Goal: Information Seeking & Learning: Learn about a topic

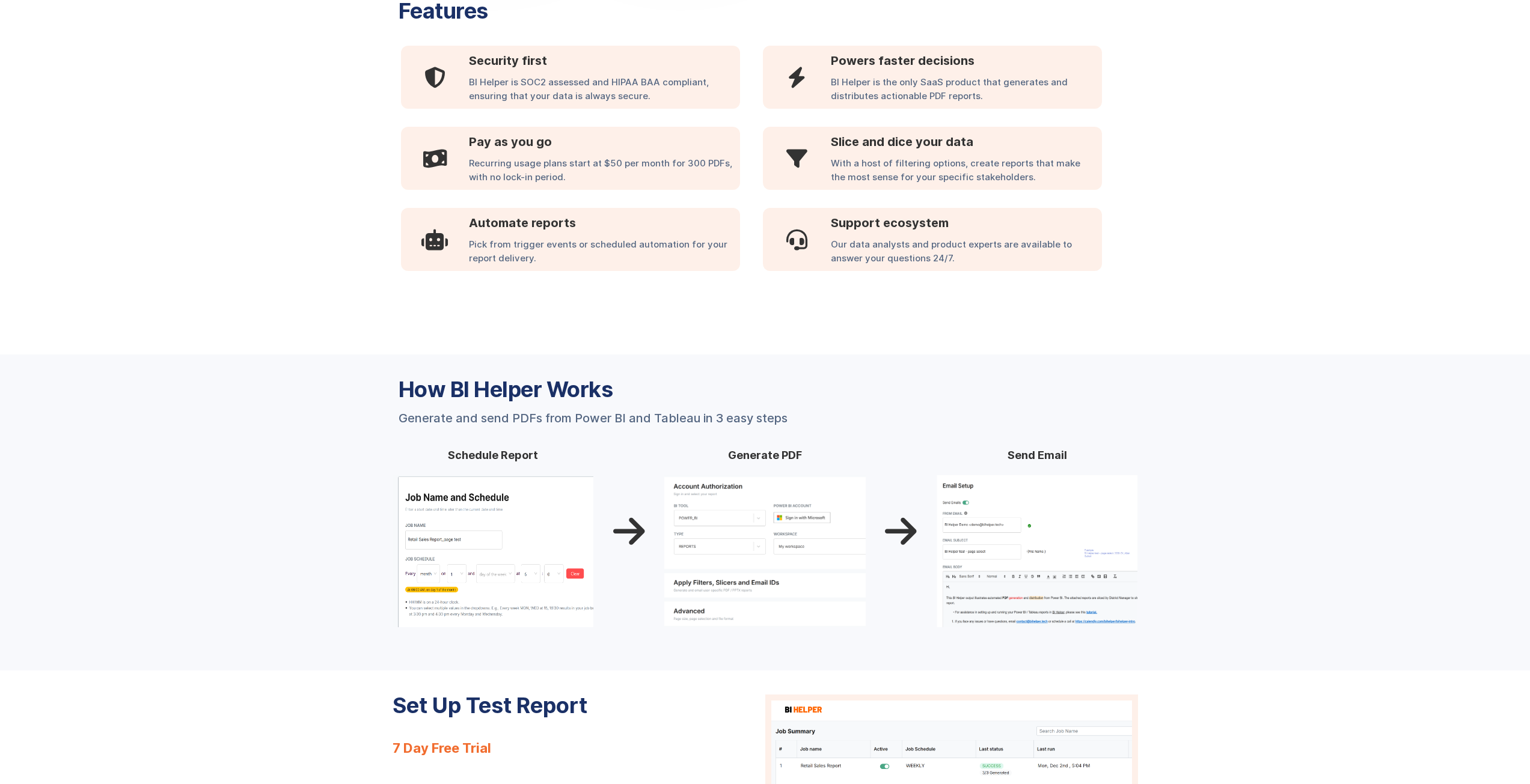
click at [524, 173] on div "Recurring usage plans start at $50 per month for 300 PDFs, with no lock-in peri…" at bounding box center [605, 173] width 271 height 33
click at [507, 174] on div "Recurring usage plans start at $50 per month for 300 PDFs, with no lock-in peri…" at bounding box center [605, 173] width 271 height 33
click at [507, 173] on div "Recurring usage plans start at $50 per month for 300 PDFs, with no lock-in peri…" at bounding box center [605, 173] width 271 height 33
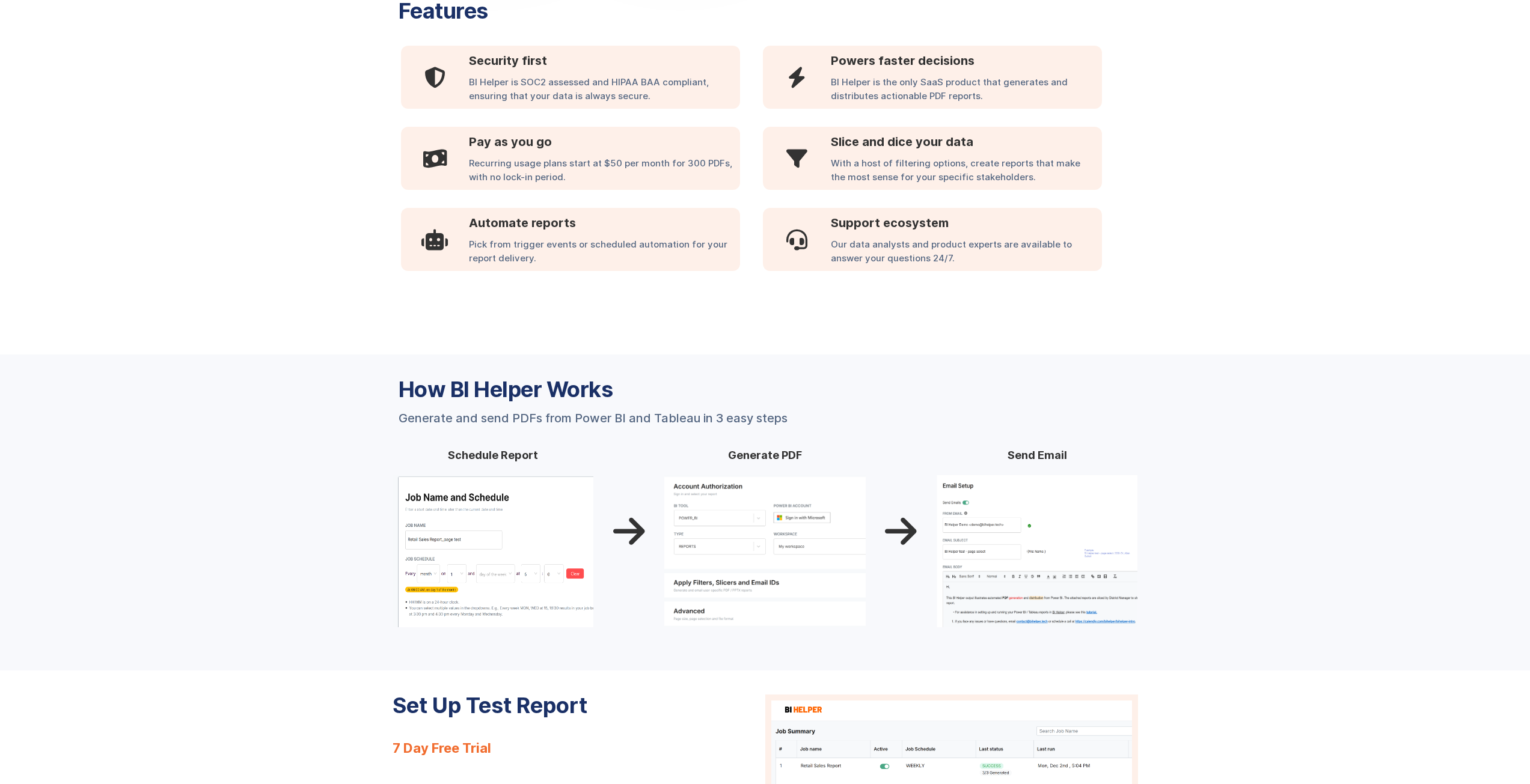
click at [516, 231] on h3 "Automate reports" at bounding box center [605, 222] width 271 height 18
click at [523, 247] on div "Pick from trigger events or scheduled automation for your report delivery." at bounding box center [605, 254] width 271 height 33
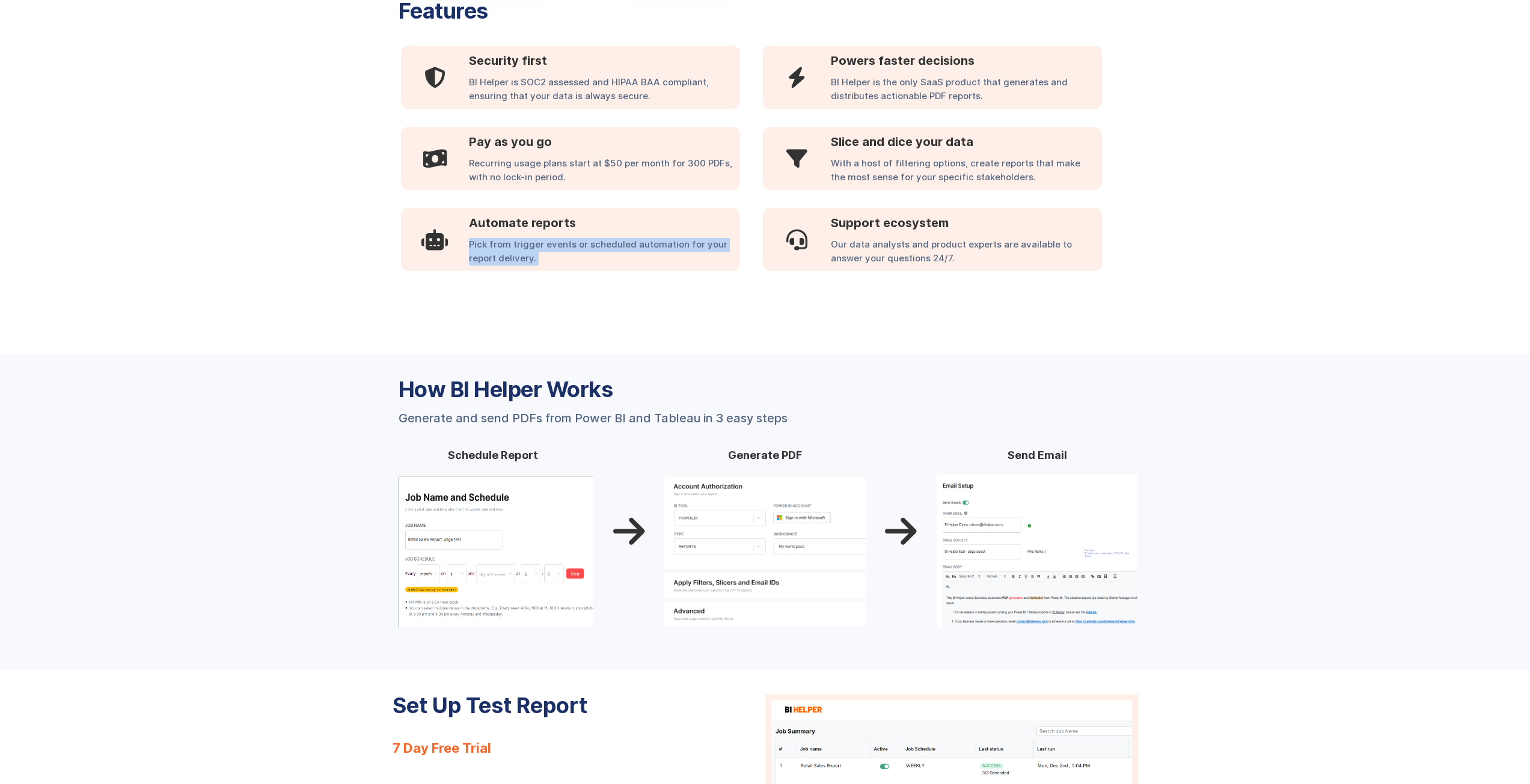
click at [523, 247] on div "Pick from trigger events or scheduled automation for your report delivery." at bounding box center [605, 254] width 271 height 33
click at [925, 87] on div "BI Helper is the only SaaS product that generates and distributes actionable PD…" at bounding box center [966, 92] width 271 height 33
click at [897, 165] on div "With a host of filtering options, create reports that make the most sense for y…" at bounding box center [966, 173] width 271 height 33
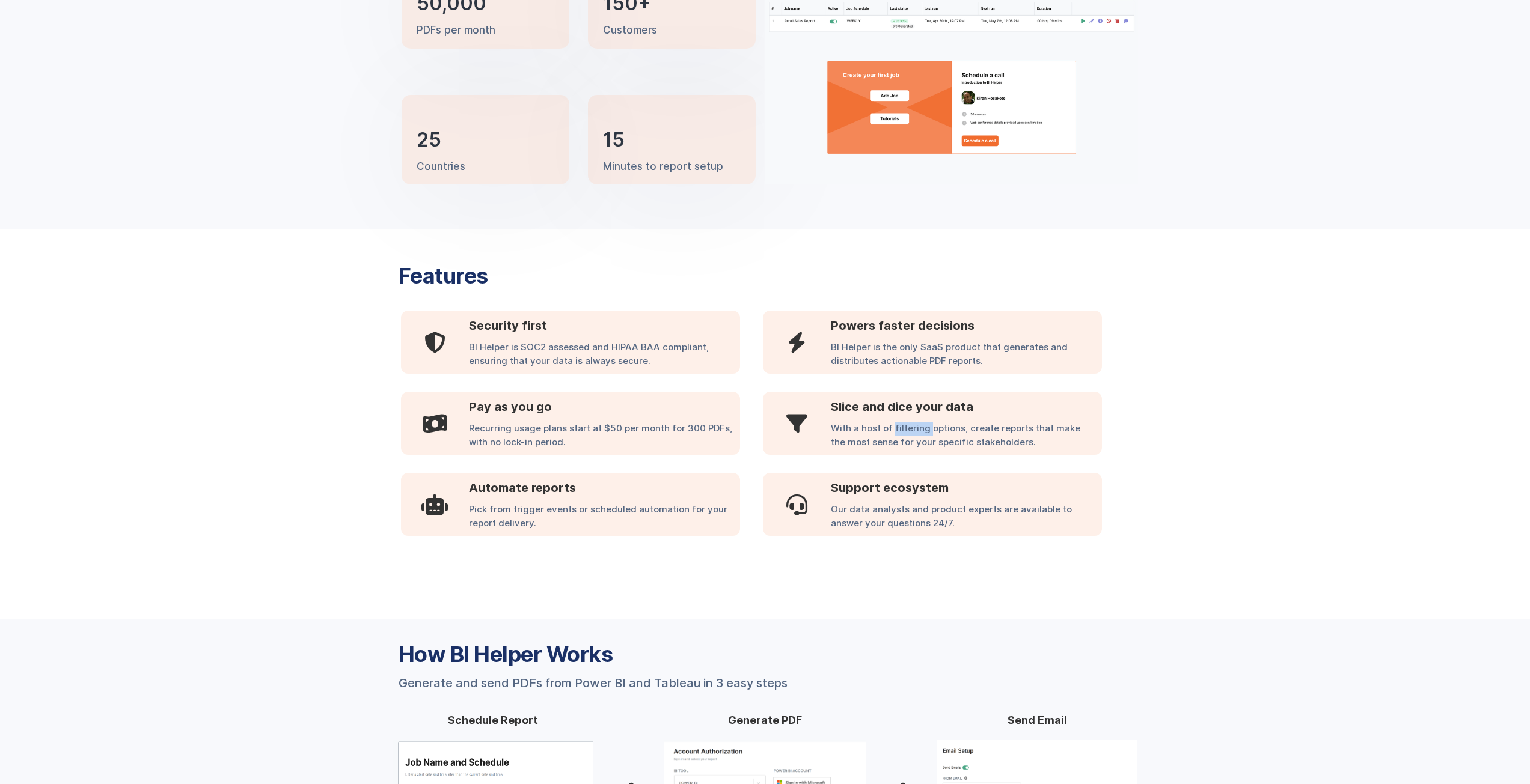
scroll to position [367, 0]
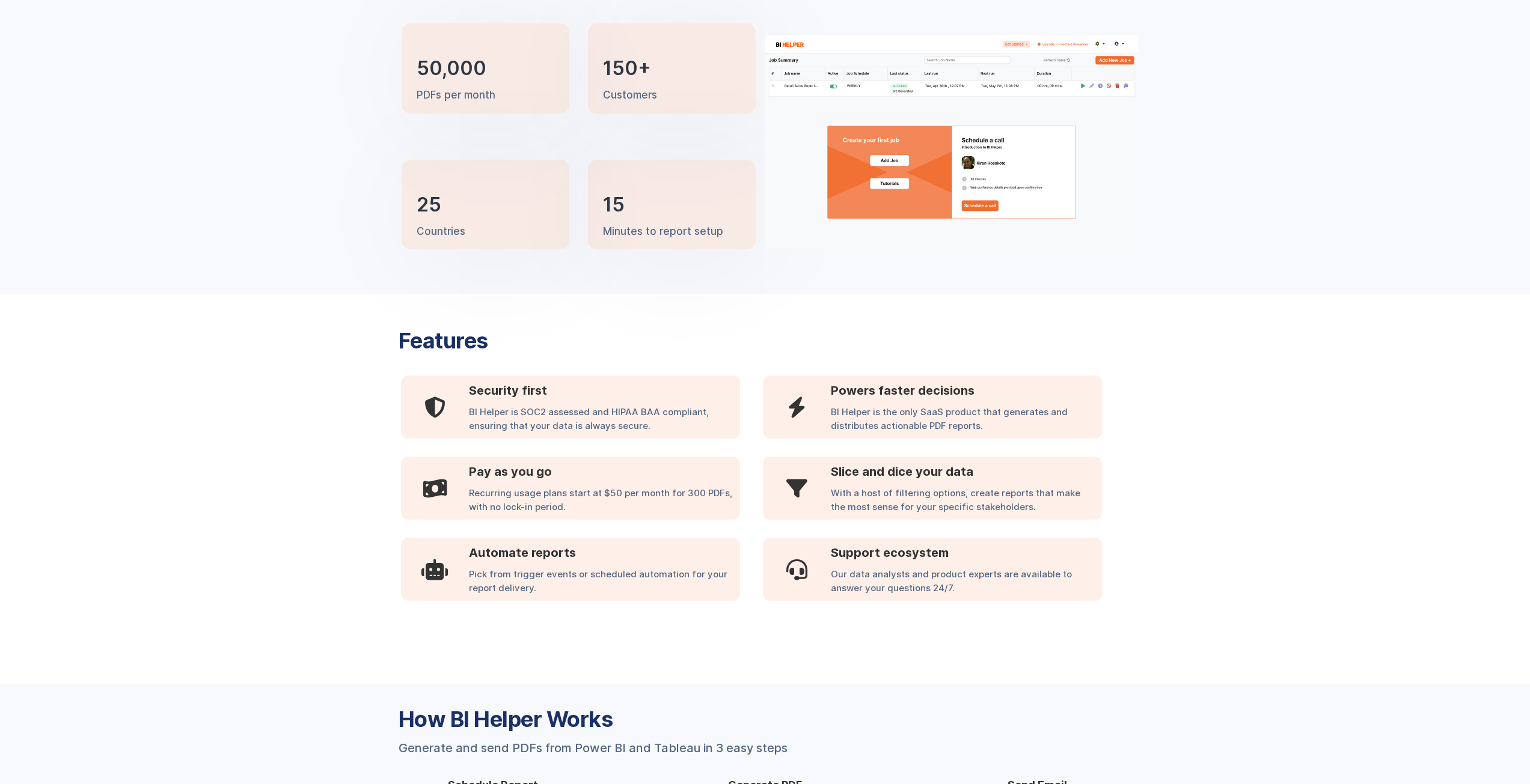
click at [497, 576] on div "Pick from trigger events or scheduled automation for your report delivery." at bounding box center [605, 584] width 271 height 33
click at [500, 580] on div "Pick from trigger events or scheduled automation for your report delivery." at bounding box center [605, 584] width 271 height 33
click at [835, 496] on div "With a host of filtering options, create reports that make the most sense for y…" at bounding box center [966, 503] width 271 height 33
drag, startPoint x: 835, startPoint y: 496, endPoint x: 942, endPoint y: 512, distance: 108.2
click at [942, 512] on div "With a host of filtering options, create reports that make the most sense for y…" at bounding box center [966, 503] width 271 height 33
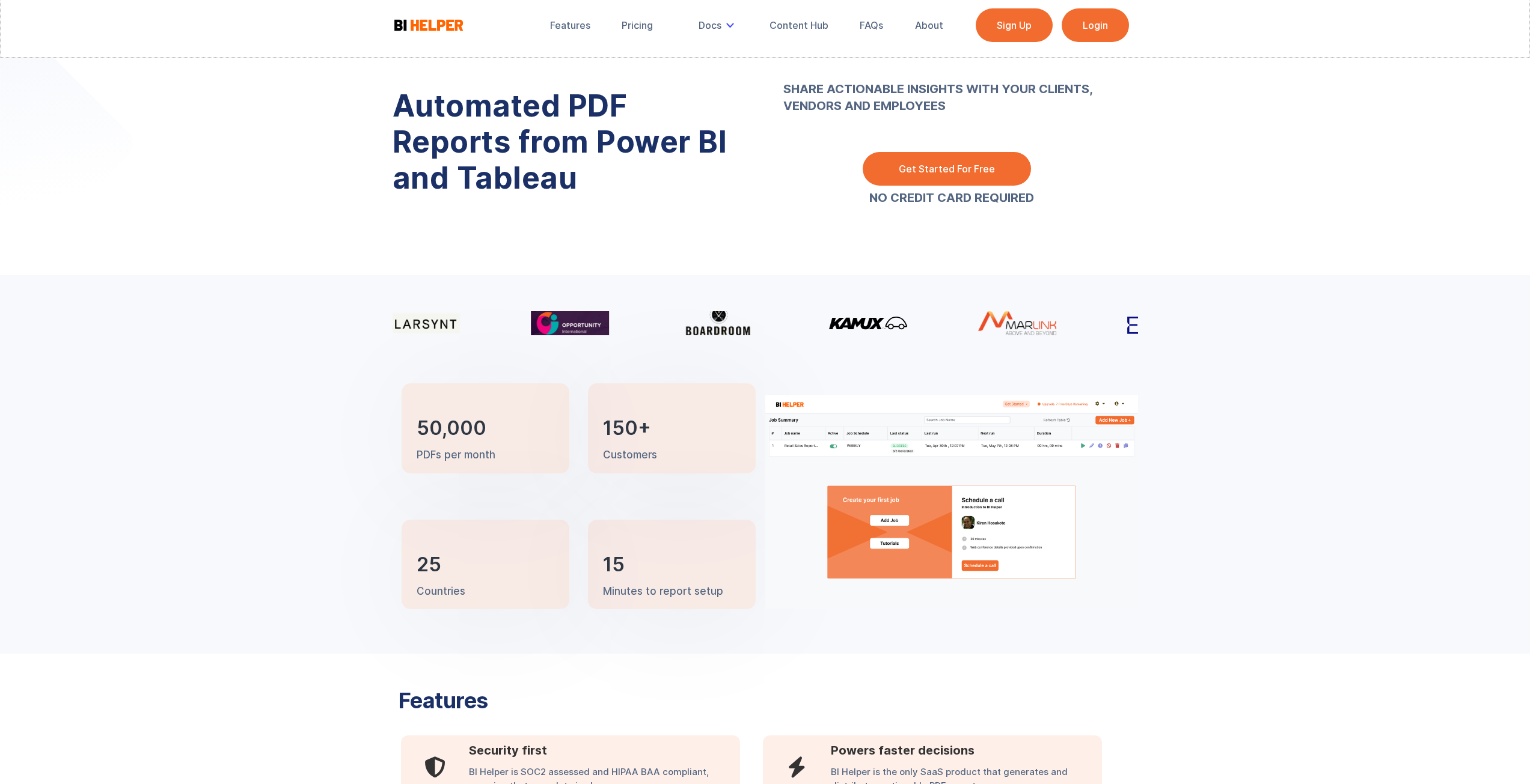
scroll to position [0, 0]
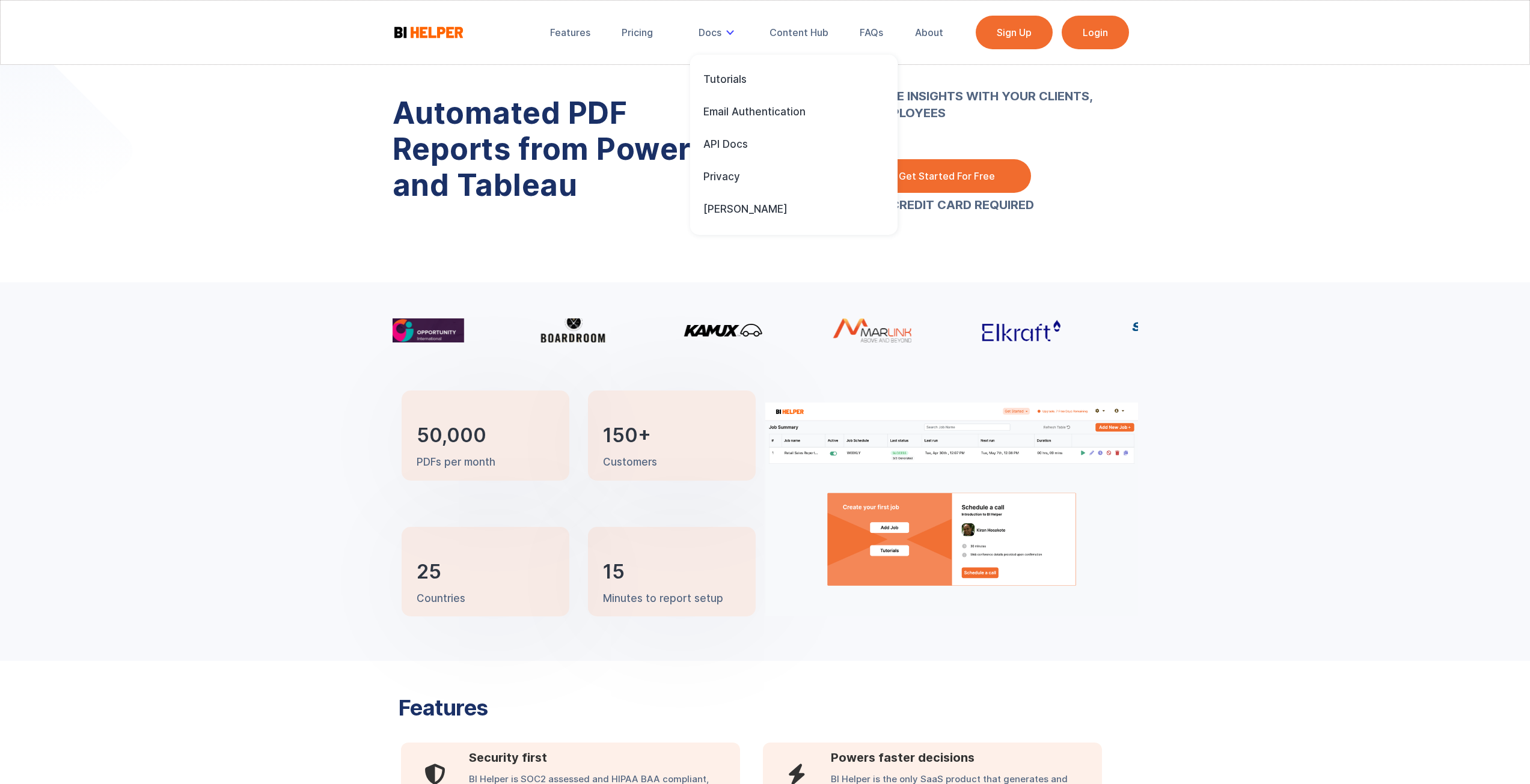
drag, startPoint x: 703, startPoint y: 31, endPoint x: 726, endPoint y: 63, distance: 39.4
click at [726, 46] on div "Docs Tutorials Email Authentication API Docs Privacy EULA" at bounding box center [718, 33] width 57 height 26
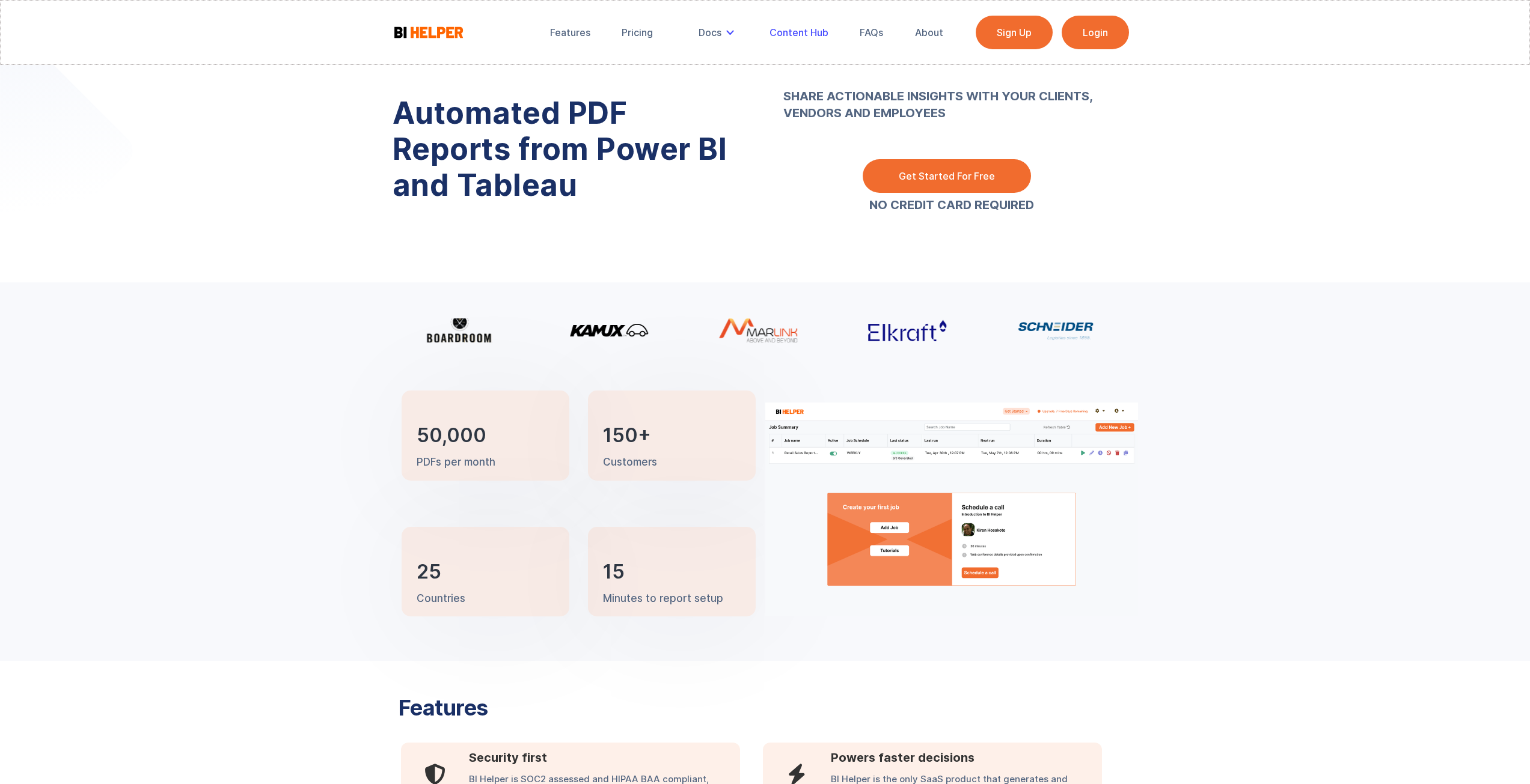
click at [804, 35] on div "Content Hub" at bounding box center [799, 33] width 59 height 12
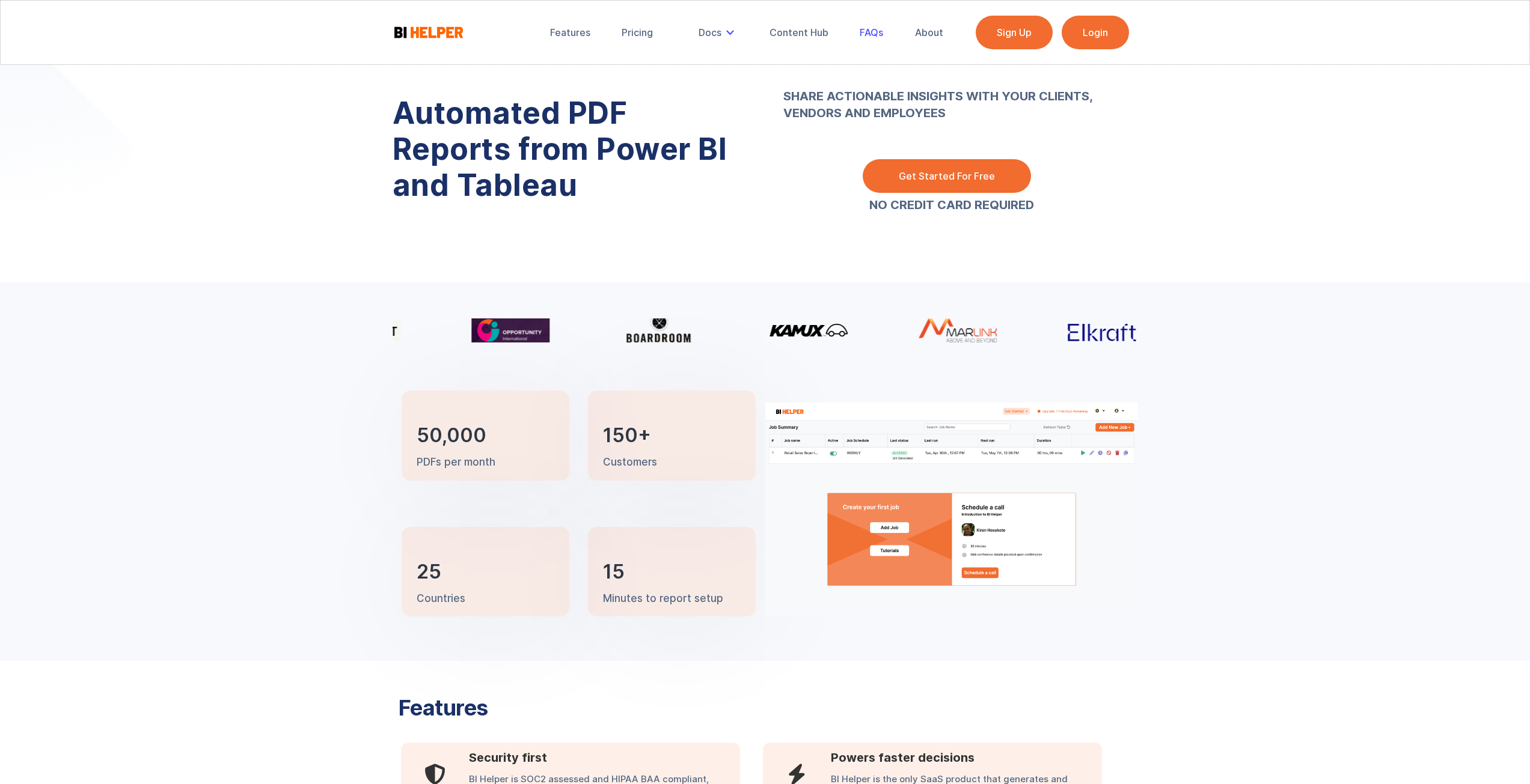
click at [876, 36] on div "FAQs" at bounding box center [871, 33] width 23 height 12
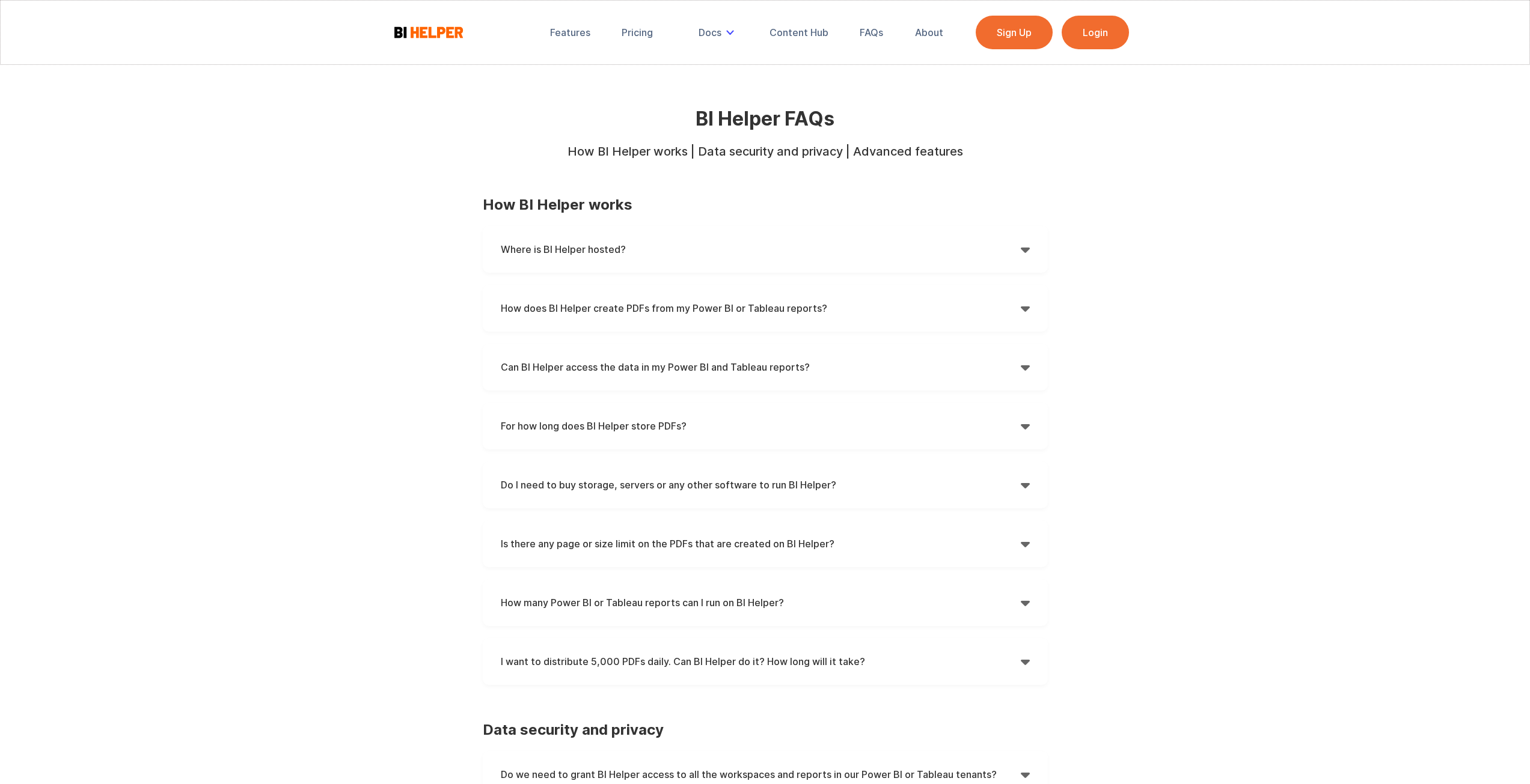
click at [1000, 241] on h4 "Where is BI Helper hosted?" at bounding box center [761, 249] width 520 height 18
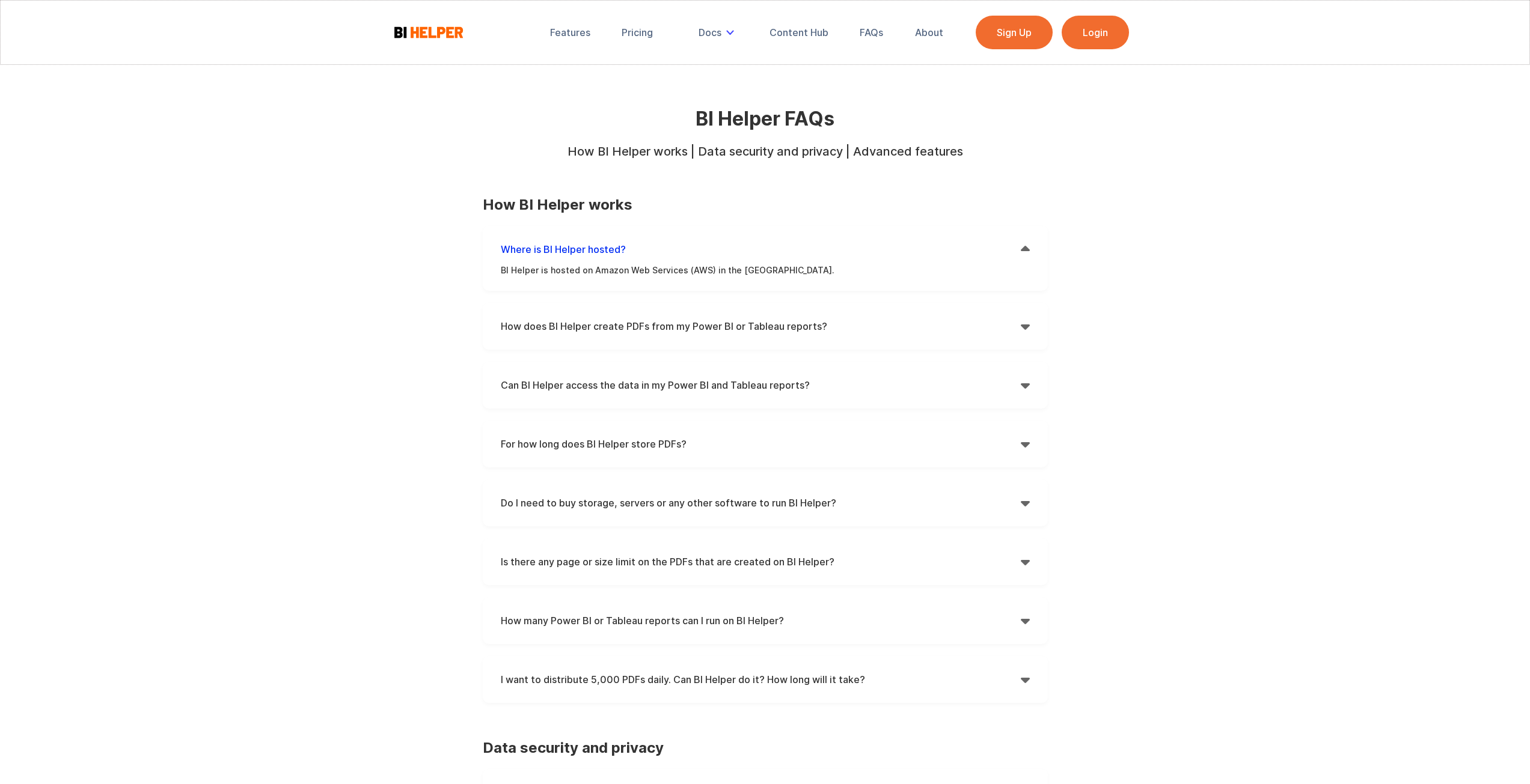
click at [1014, 242] on h4 "Where is BI Helper hosted?" at bounding box center [761, 249] width 520 height 18
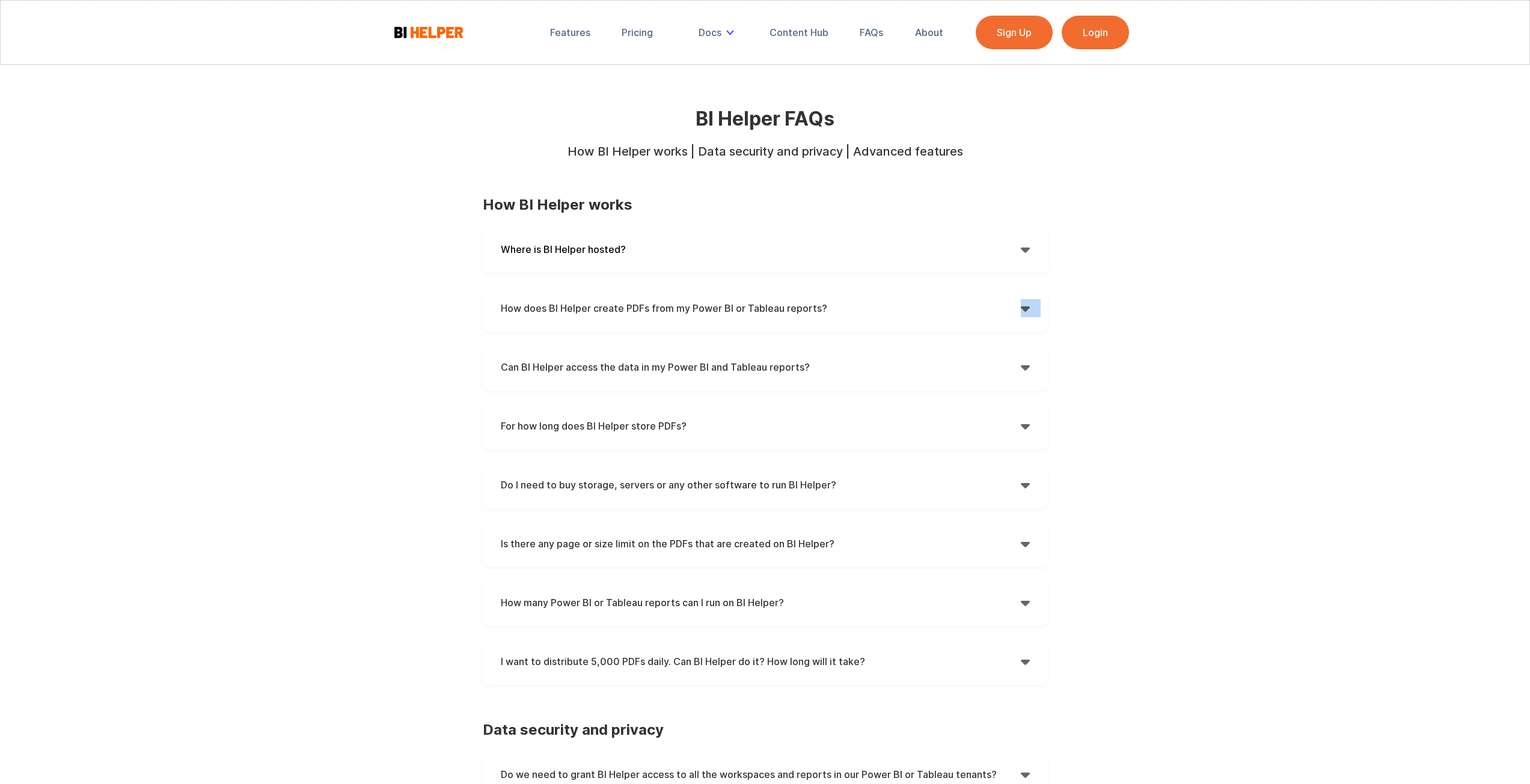
drag, startPoint x: 1023, startPoint y: 301, endPoint x: 360, endPoint y: 366, distance: 666.2
click at [360, 366] on div "Features Pricing Secure Email Delivery Docs Tutorials Email Authentication API …" at bounding box center [765, 772] width 1530 height 1544
click at [352, 368] on div "Features Pricing Secure Email Delivery Docs Tutorials Email Authentication API …" at bounding box center [765, 772] width 1530 height 1544
drag, startPoint x: 1009, startPoint y: 356, endPoint x: 1016, endPoint y: 364, distance: 10.6
click at [1015, 362] on div "Can BI Helper access the data in my Power BI and Tableau reports?  Power BI: W…" at bounding box center [765, 367] width 565 height 47
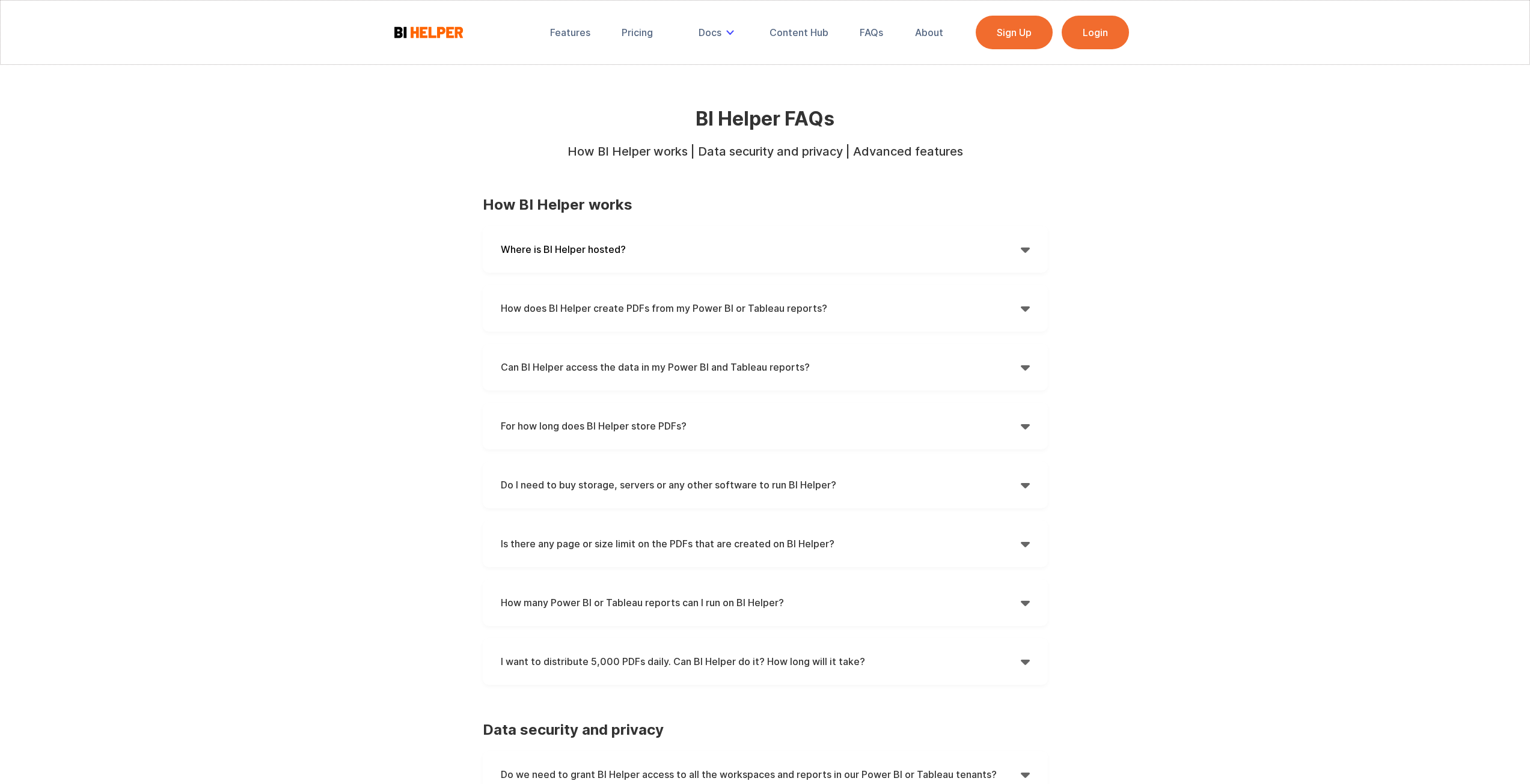
click at [1028, 367] on div "" at bounding box center [1025, 367] width 9 height 18
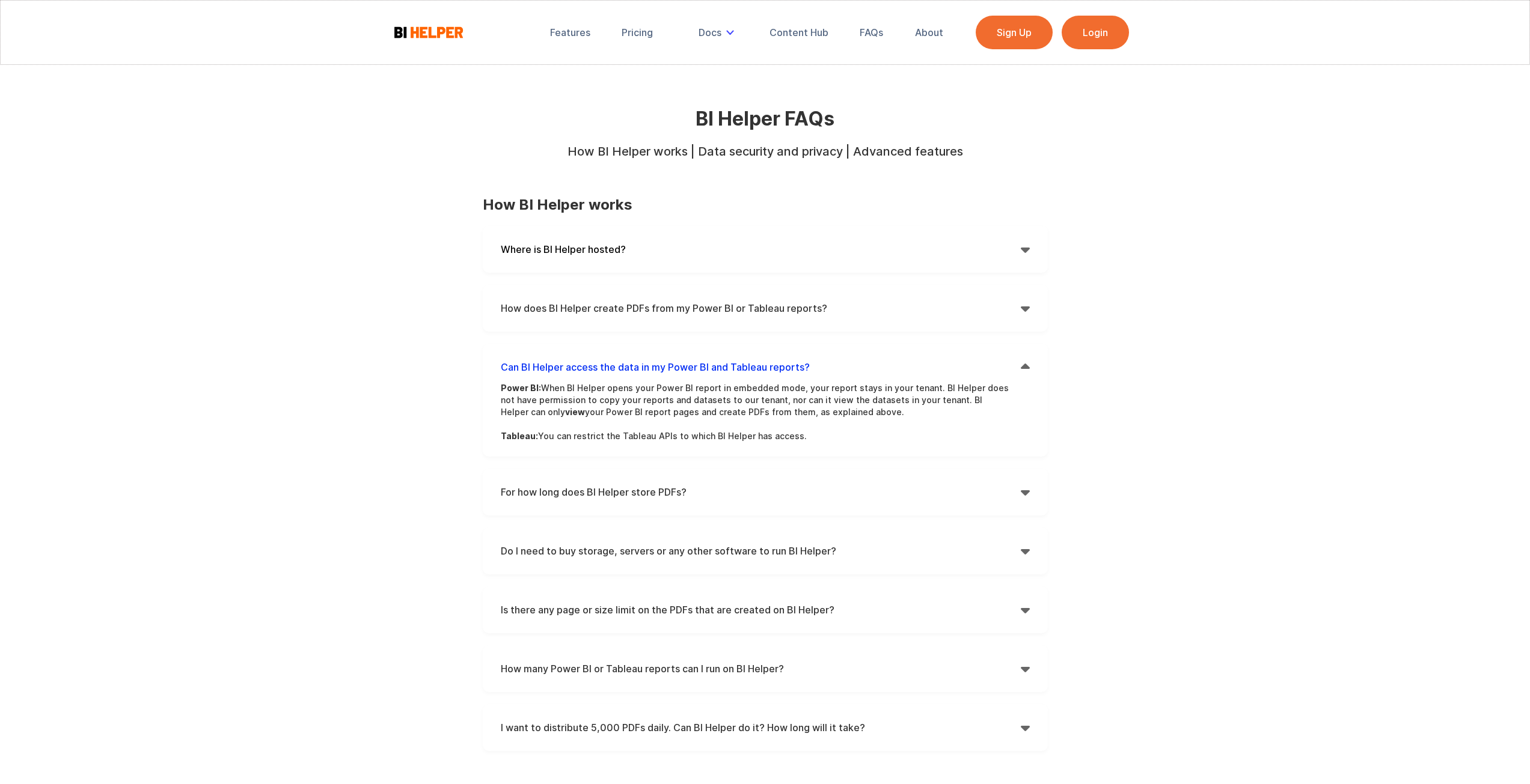
click at [1023, 367] on div "" at bounding box center [1025, 367] width 9 height 18
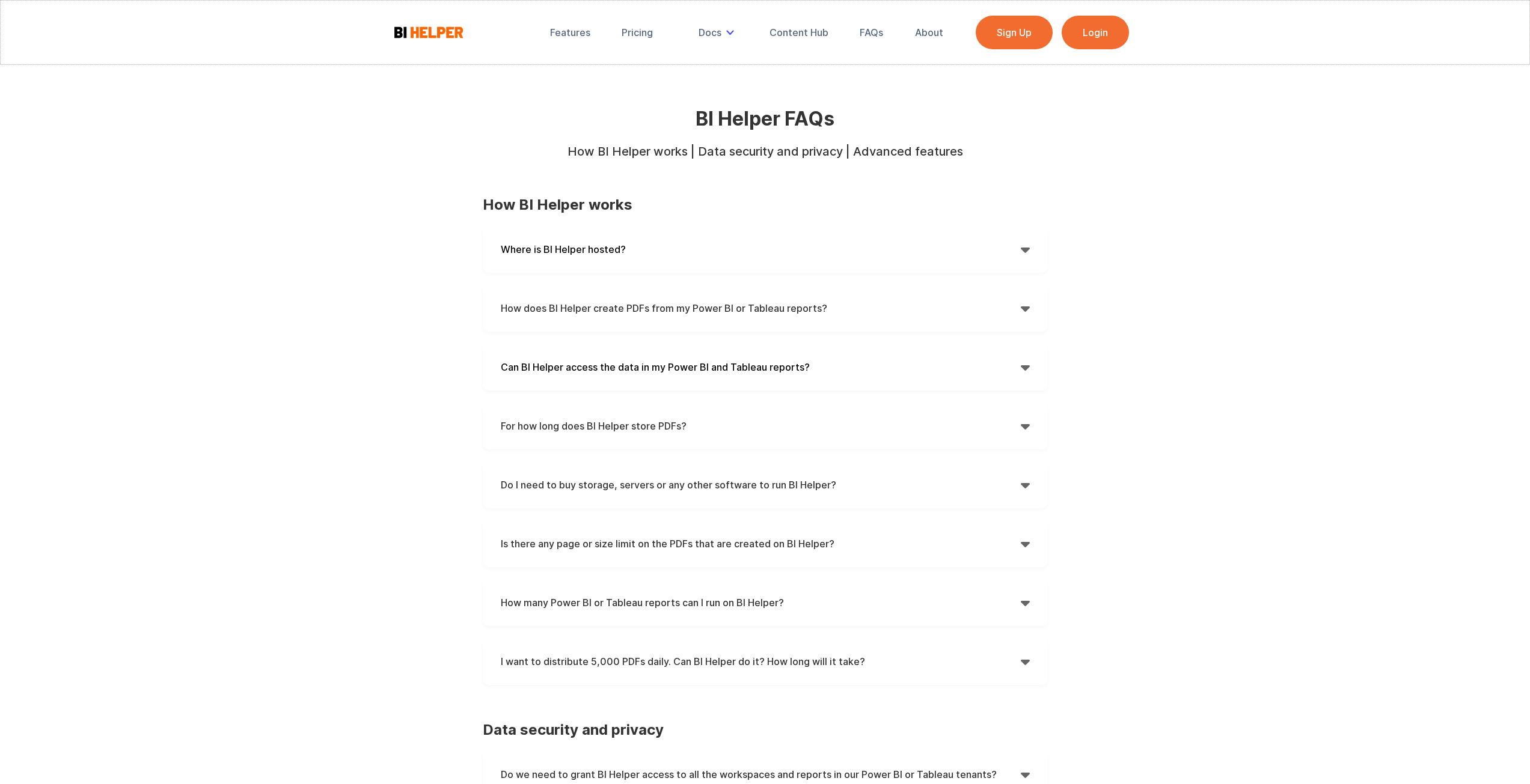
click at [1016, 418] on h4 "For how long does BI Helper store PDFs?" at bounding box center [761, 426] width 520 height 18
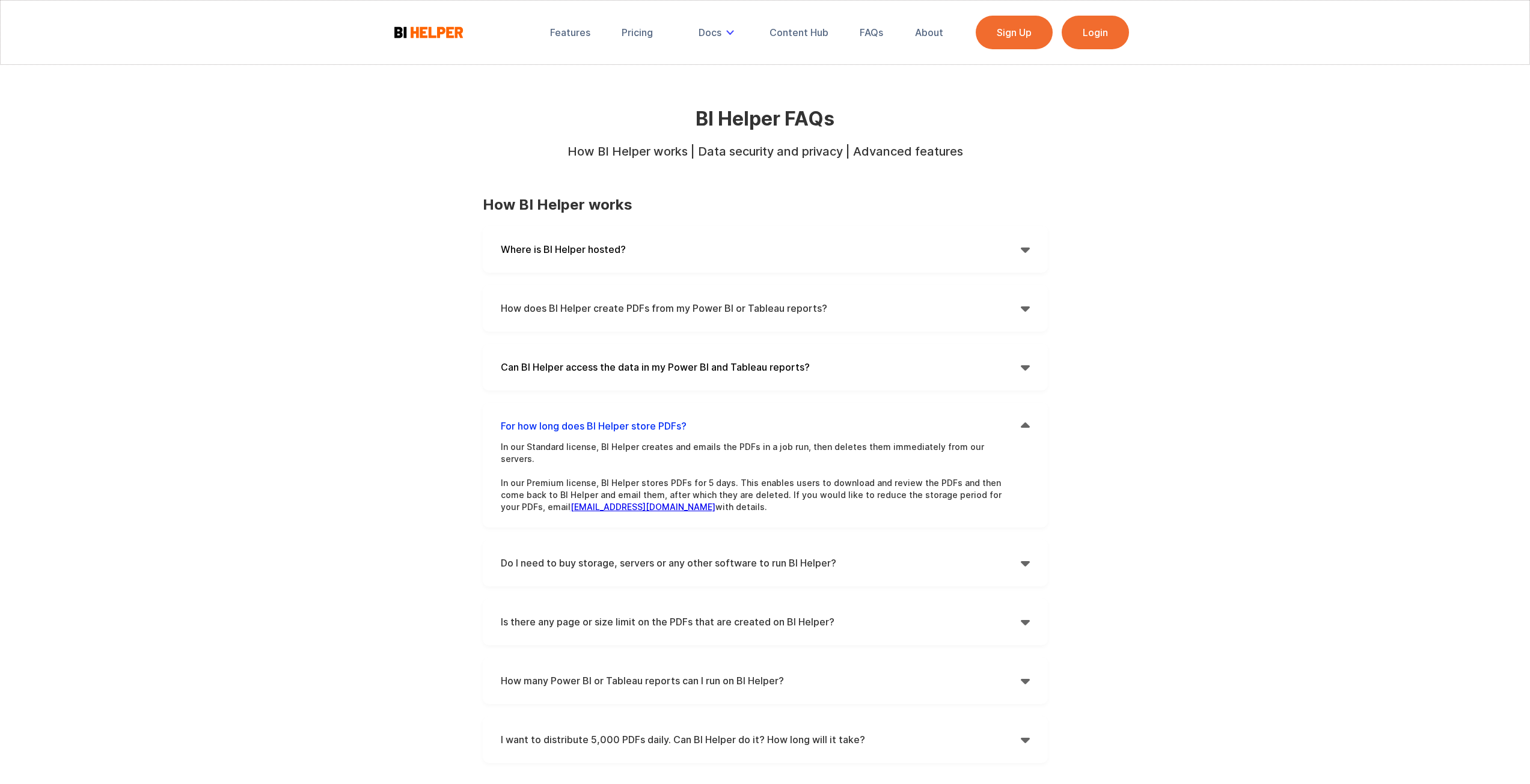
click at [1017, 419] on h4 "For how long does BI Helper store PDFs?" at bounding box center [761, 426] width 520 height 18
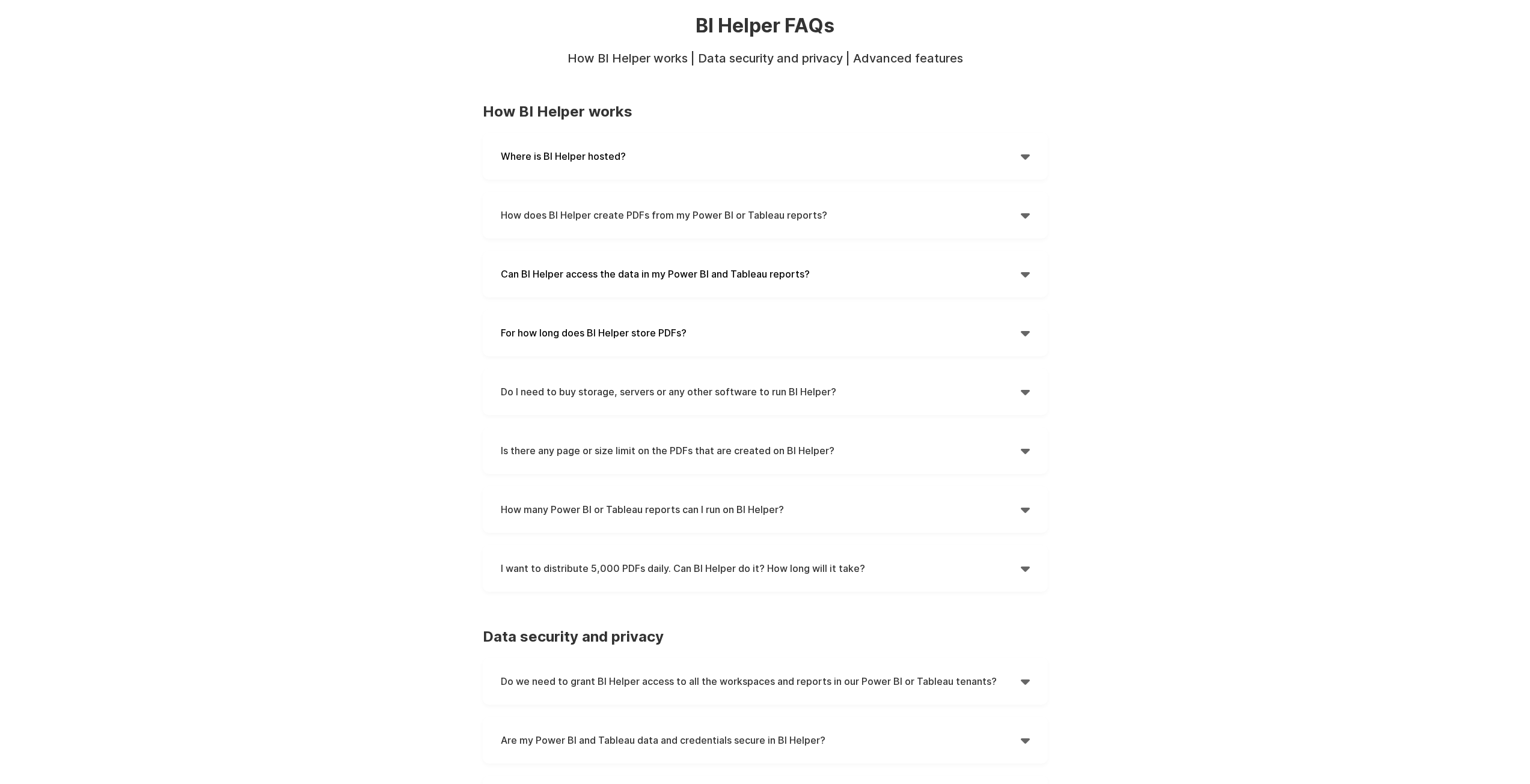
scroll to position [120, 0]
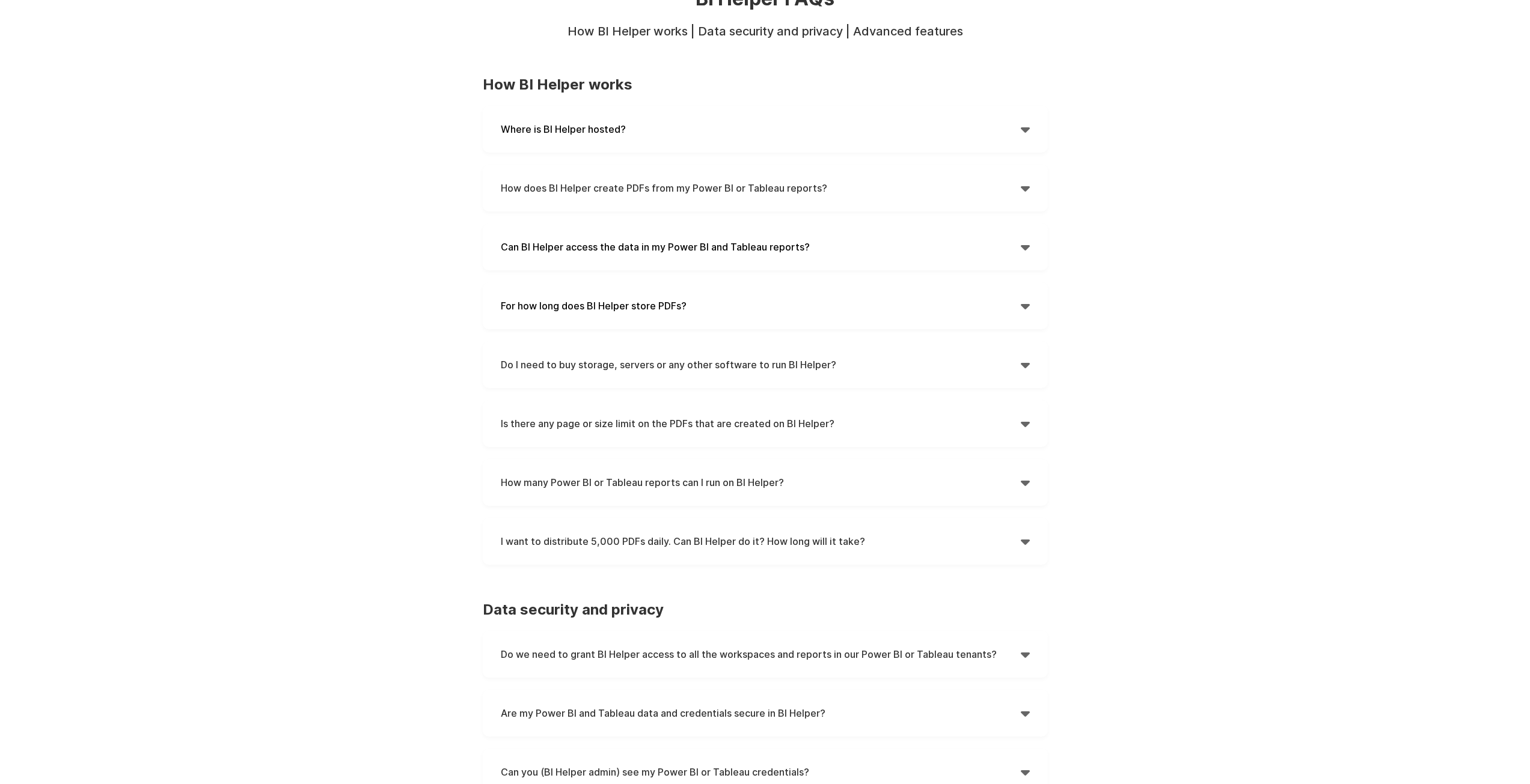
click at [1018, 543] on h4 "I want to distribute 5,000 PDFs daily. Can BI Helper do it? How long will it ta…" at bounding box center [761, 541] width 520 height 18
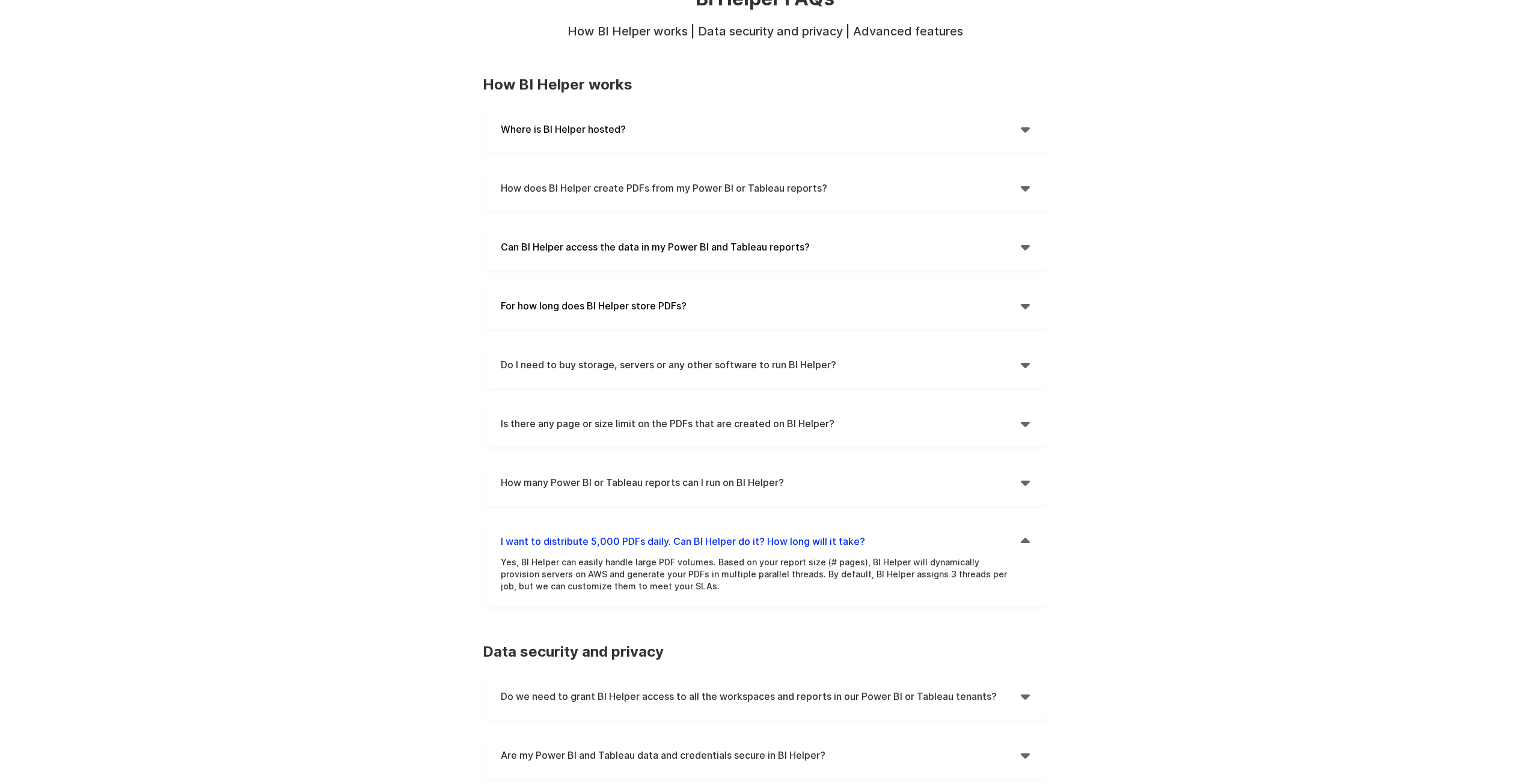
click at [1019, 542] on h4 "I want to distribute 5,000 PDFs daily. Can BI Helper do it? How long will it ta…" at bounding box center [761, 541] width 520 height 18
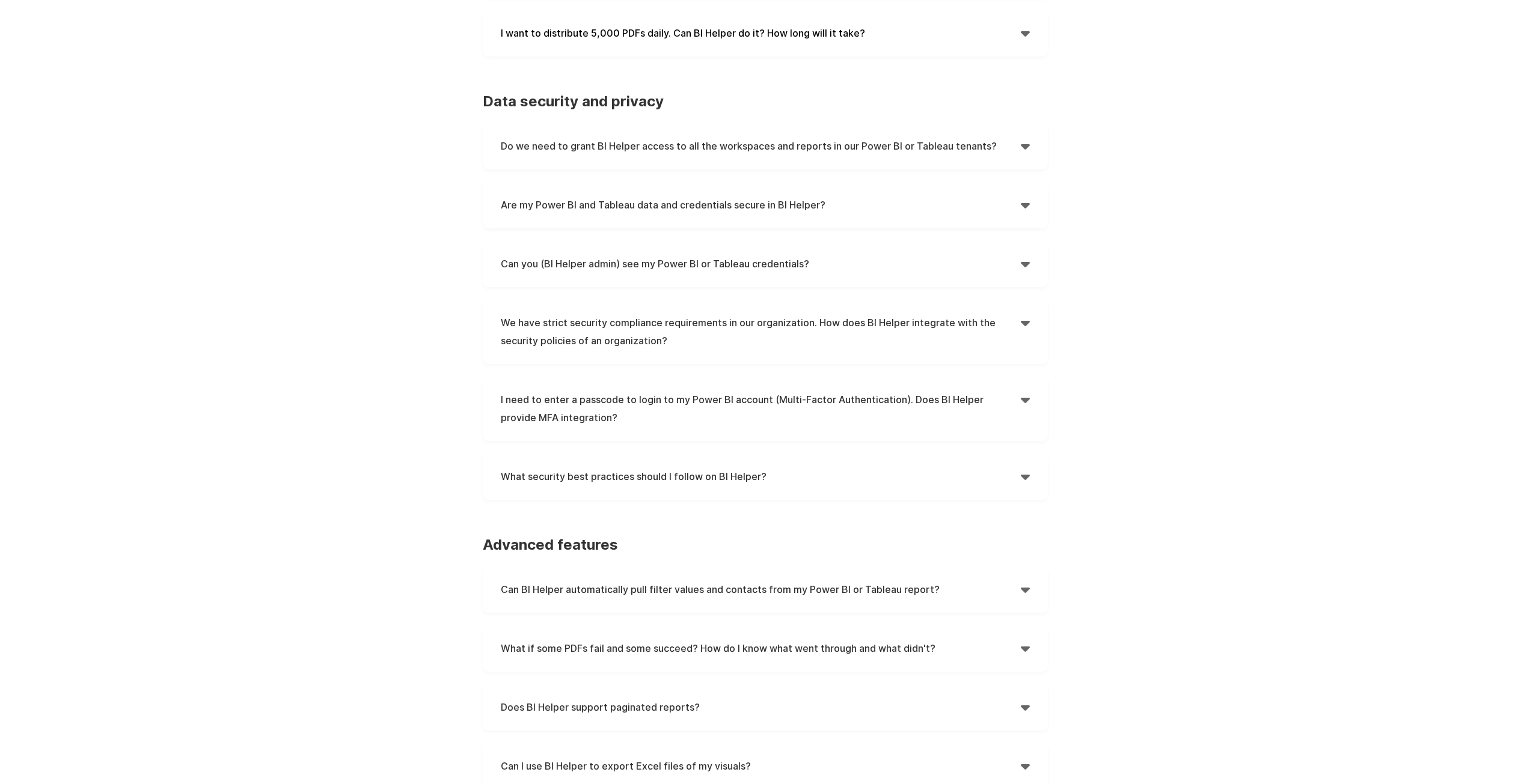
scroll to position [661, 0]
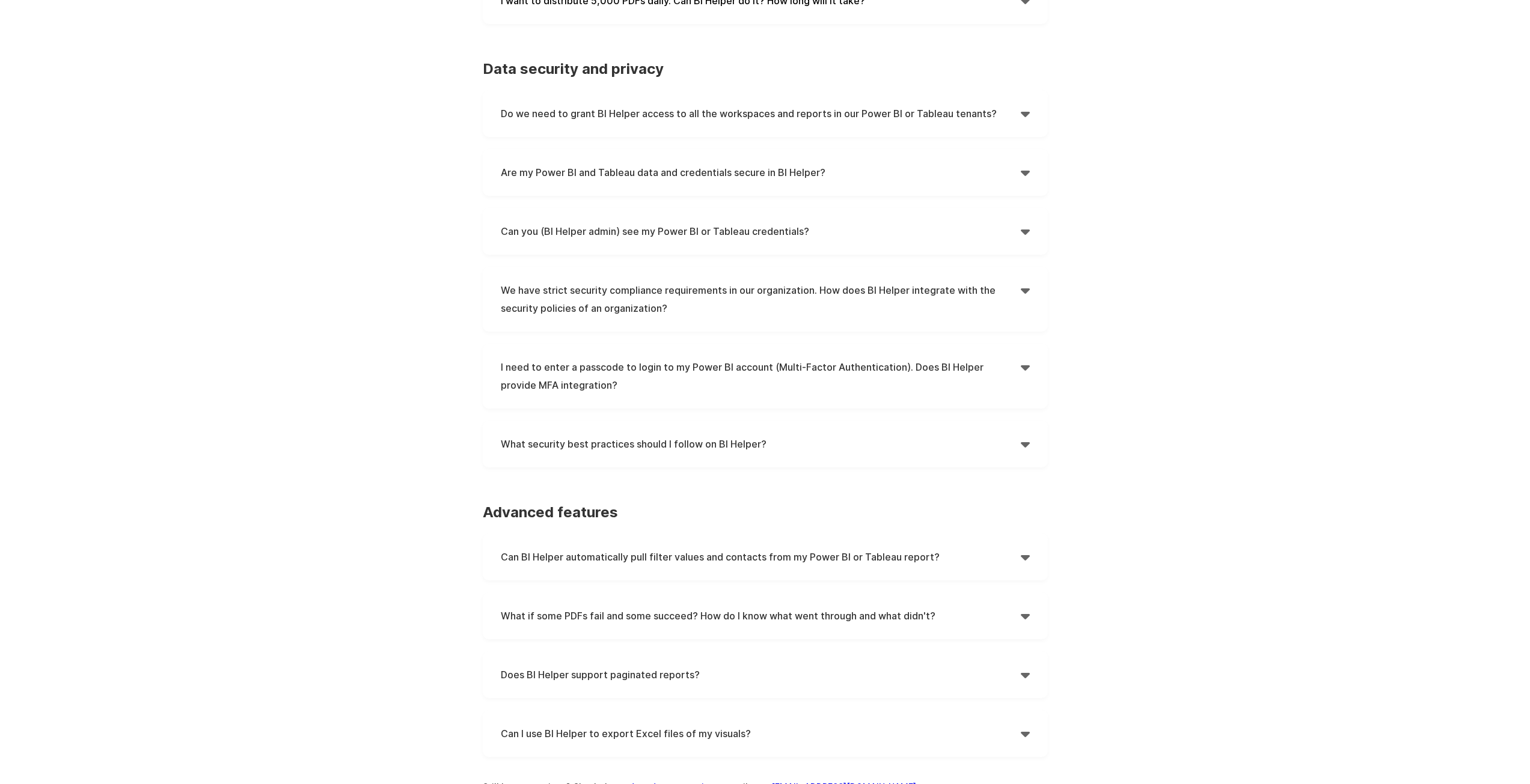
click at [1012, 557] on h4 "Can BI Helper automatically pull filter values and contacts from my Power BI or…" at bounding box center [761, 556] width 520 height 18
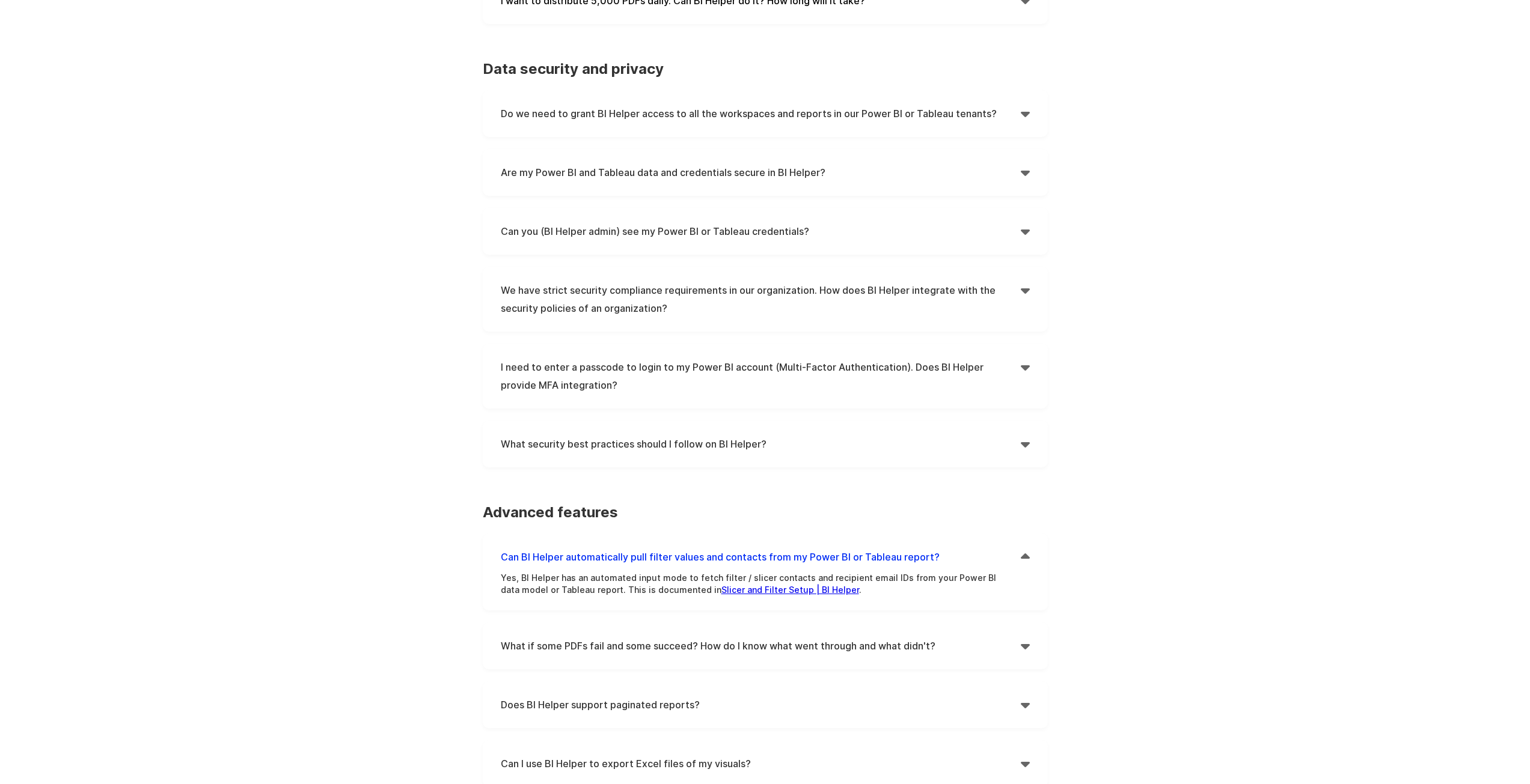
click at [880, 578] on p "Yes, BI Helper has an automated input mode to fetch filter / slicer contacts an…" at bounding box center [756, 584] width 511 height 24
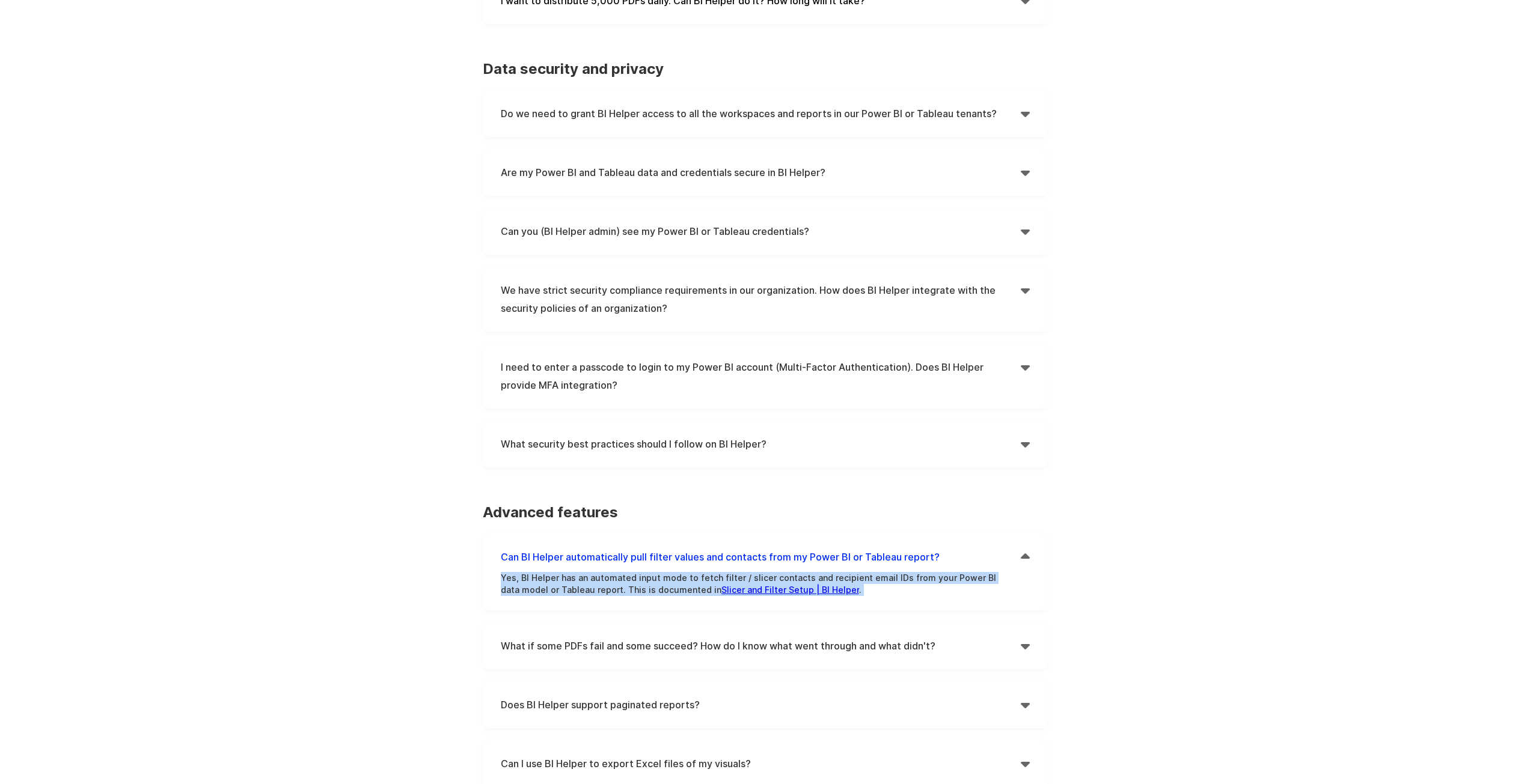
click at [880, 578] on p "Yes, BI Helper has an automated input mode to fetch filter / slicer contacts an…" at bounding box center [756, 584] width 511 height 24
click at [951, 573] on p "Yes, BI Helper has an automated input mode to fetch filter / slicer contacts an…" at bounding box center [756, 584] width 511 height 24
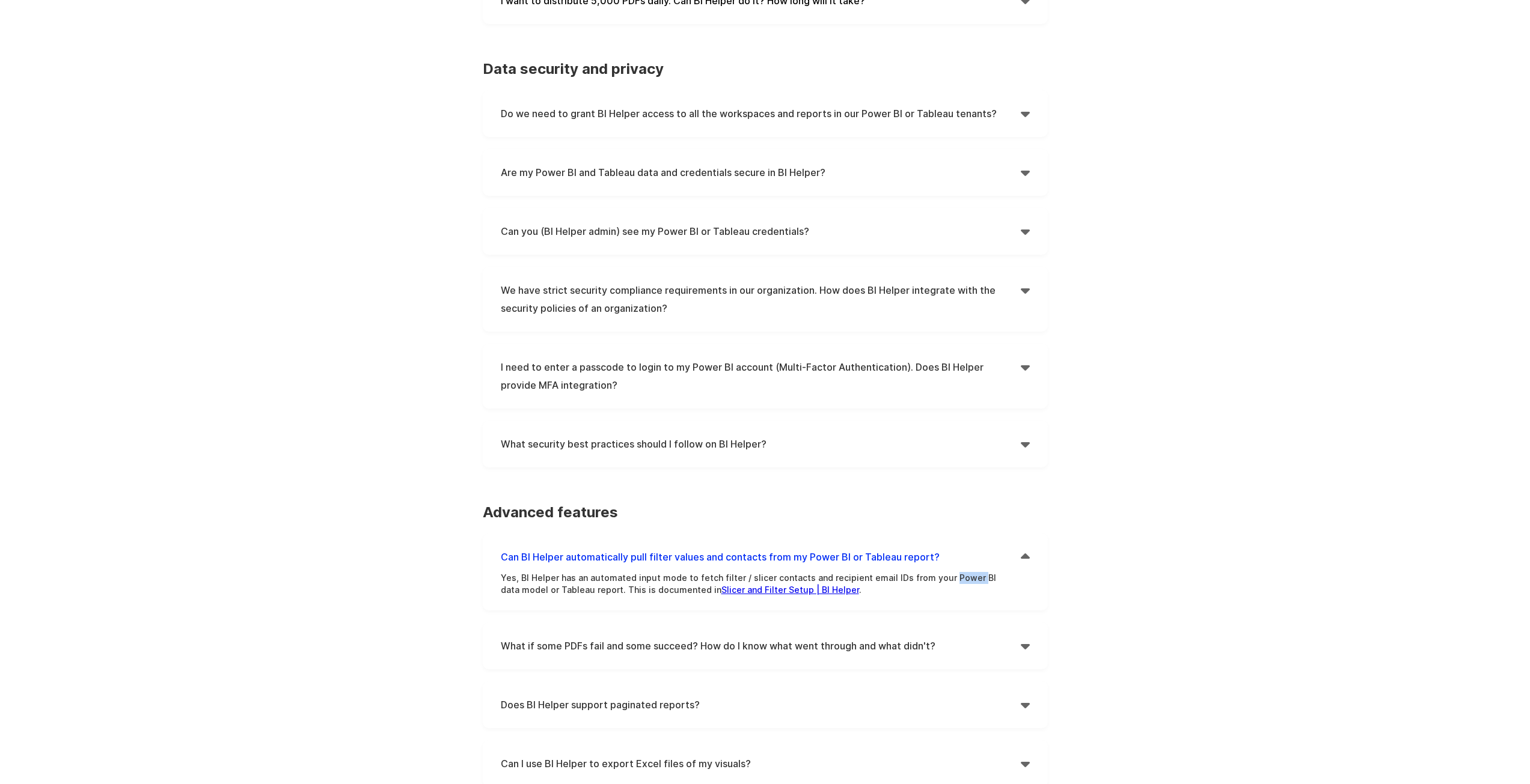
click at [951, 573] on p "Yes, BI Helper has an automated input mode to fetch filter / slicer contacts an…" at bounding box center [756, 584] width 511 height 24
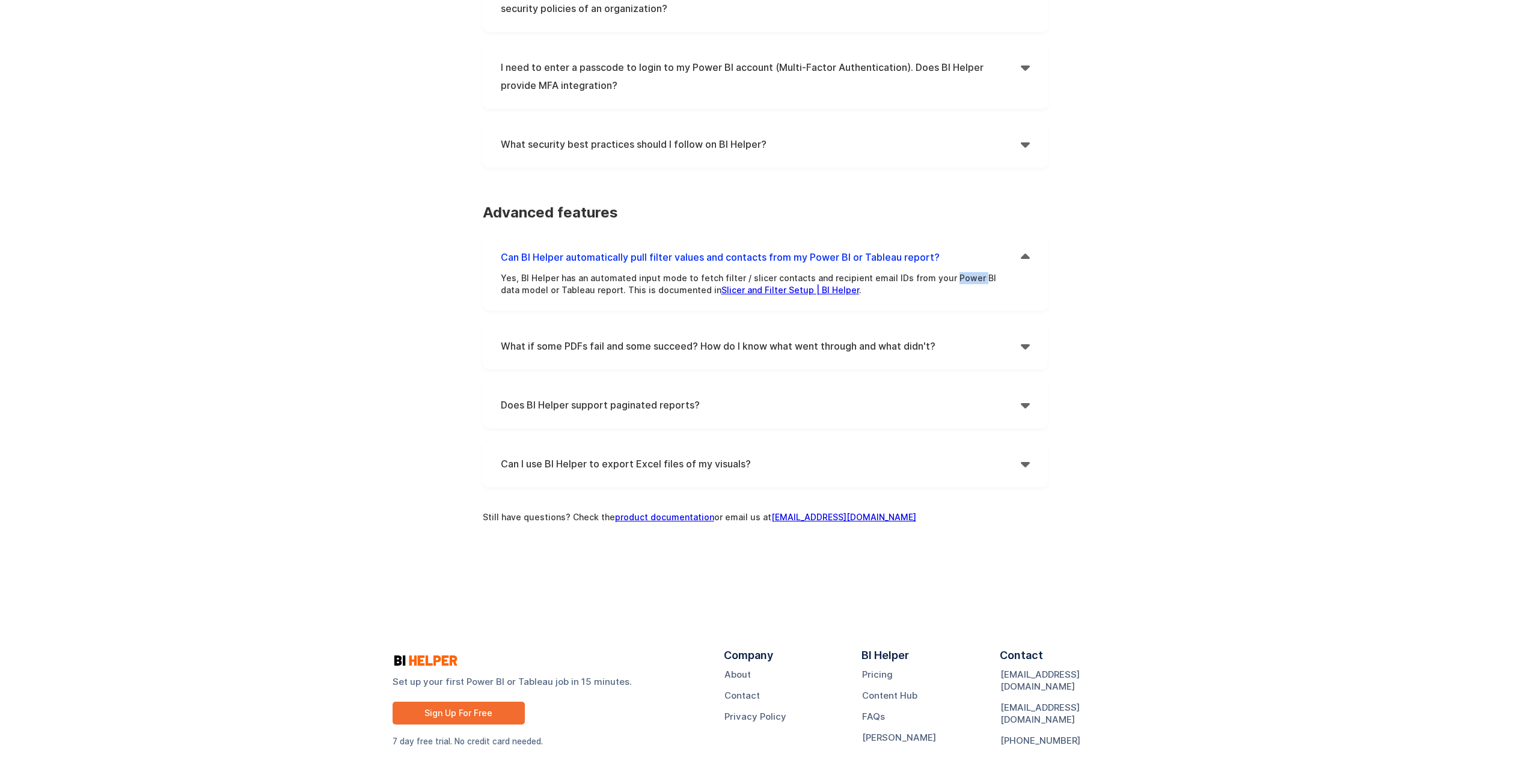
scroll to position [961, 0]
click at [616, 408] on h4 "Does BI Helper support paginated reports?" at bounding box center [761, 404] width 520 height 18
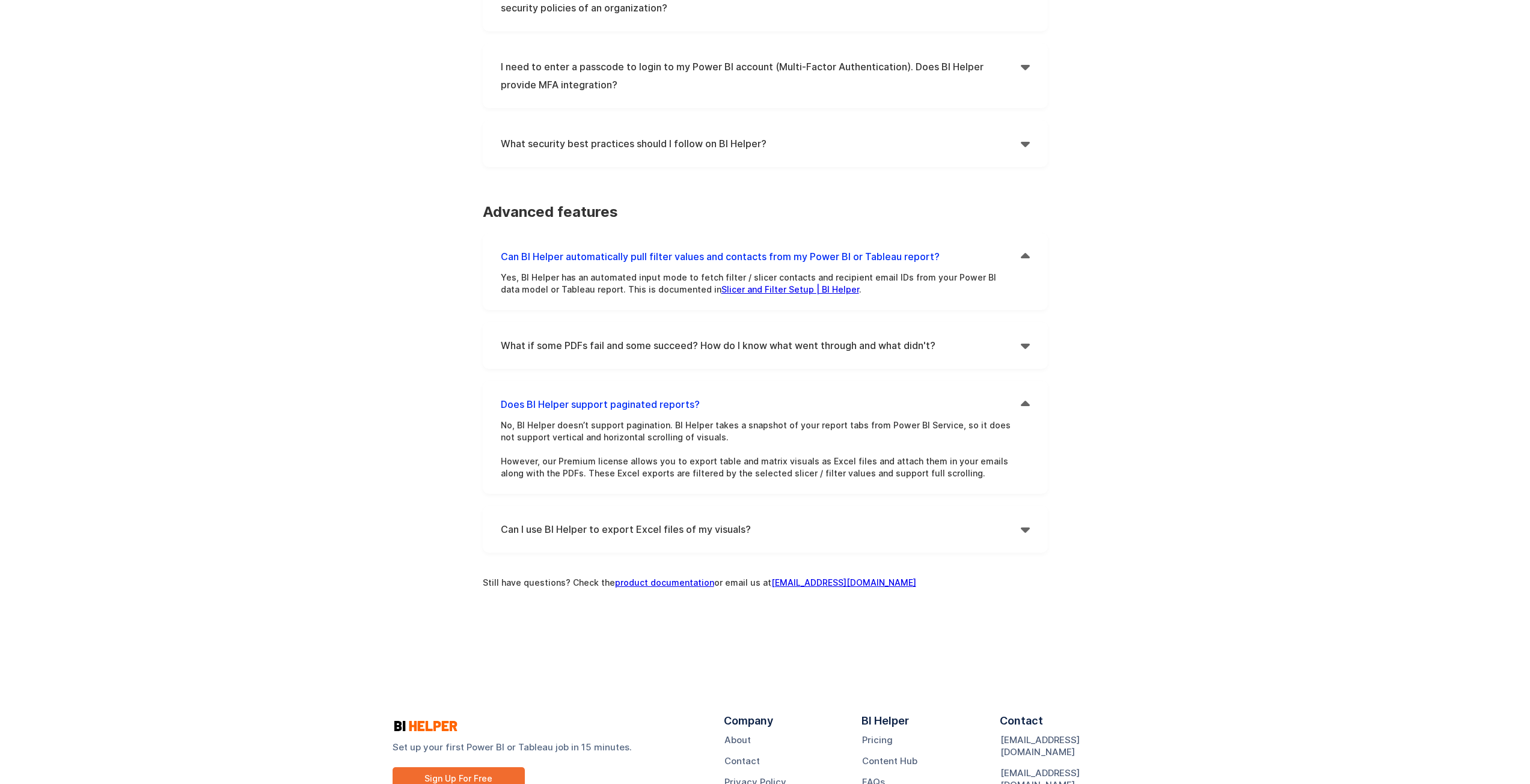
click at [562, 422] on p "No, BI Helper doesn’t support pagination. BI Helper takes a snapshot of your re…" at bounding box center [756, 450] width 511 height 60
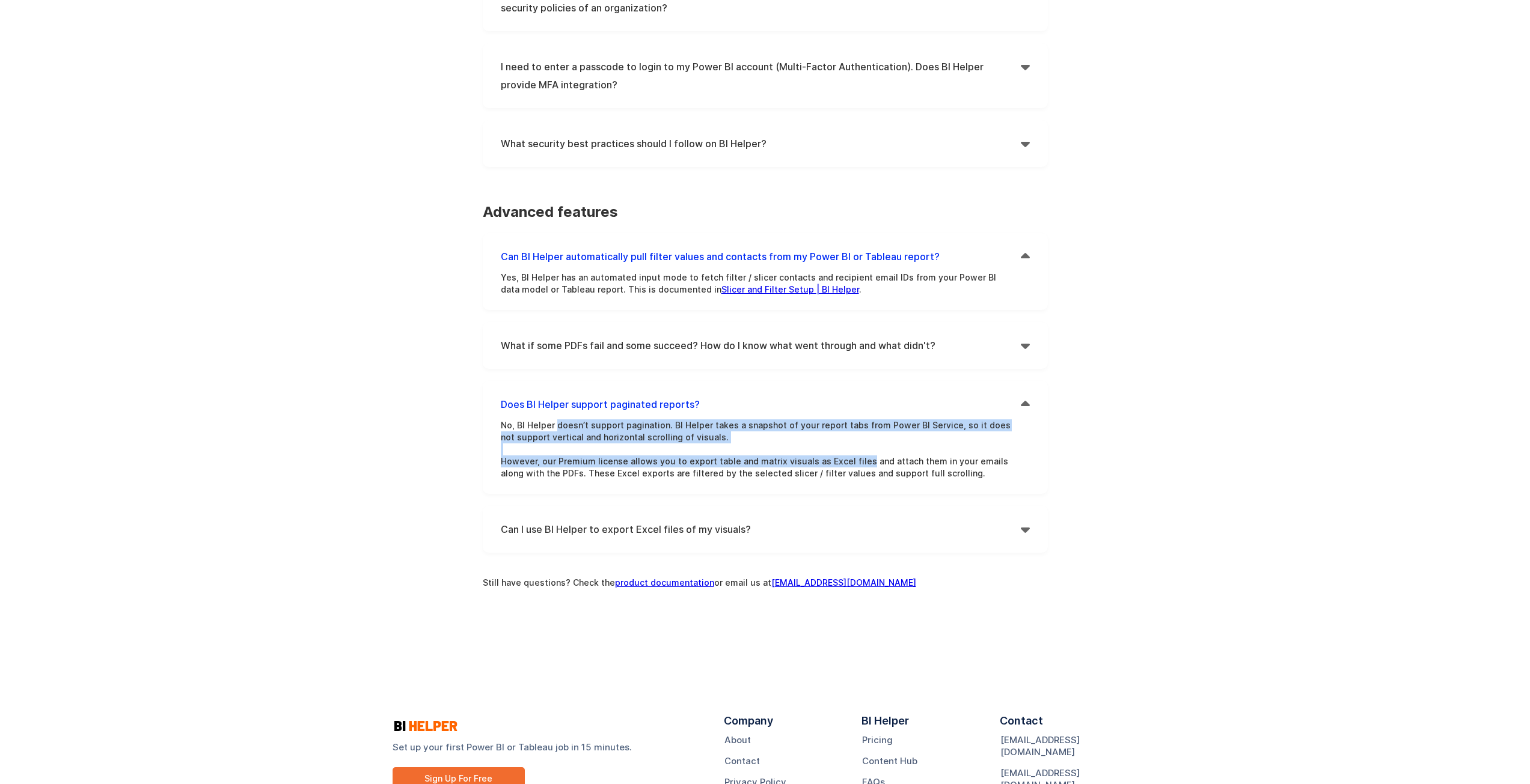
drag, startPoint x: 562, startPoint y: 422, endPoint x: 860, endPoint y: 460, distance: 300.4
click at [844, 460] on p "No, BI Helper doesn’t support pagination. BI Helper takes a snapshot of your re…" at bounding box center [756, 450] width 511 height 60
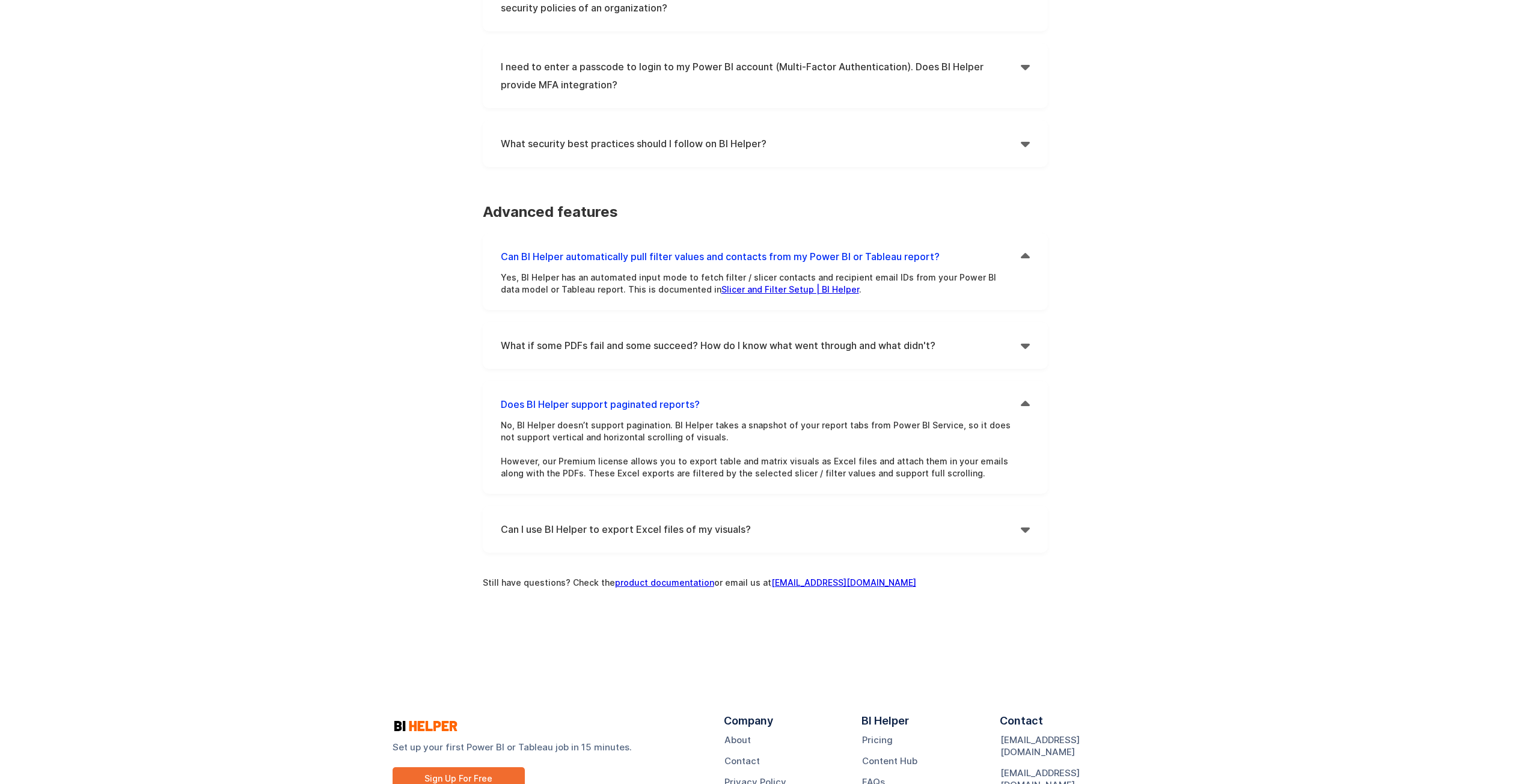
click at [883, 460] on p "No, BI Helper doesn’t support pagination. BI Helper takes a snapshot of your re…" at bounding box center [756, 450] width 511 height 60
click at [980, 477] on p "No, BI Helper doesn’t support pagination. BI Helper takes a snapshot of your re…" at bounding box center [756, 450] width 511 height 60
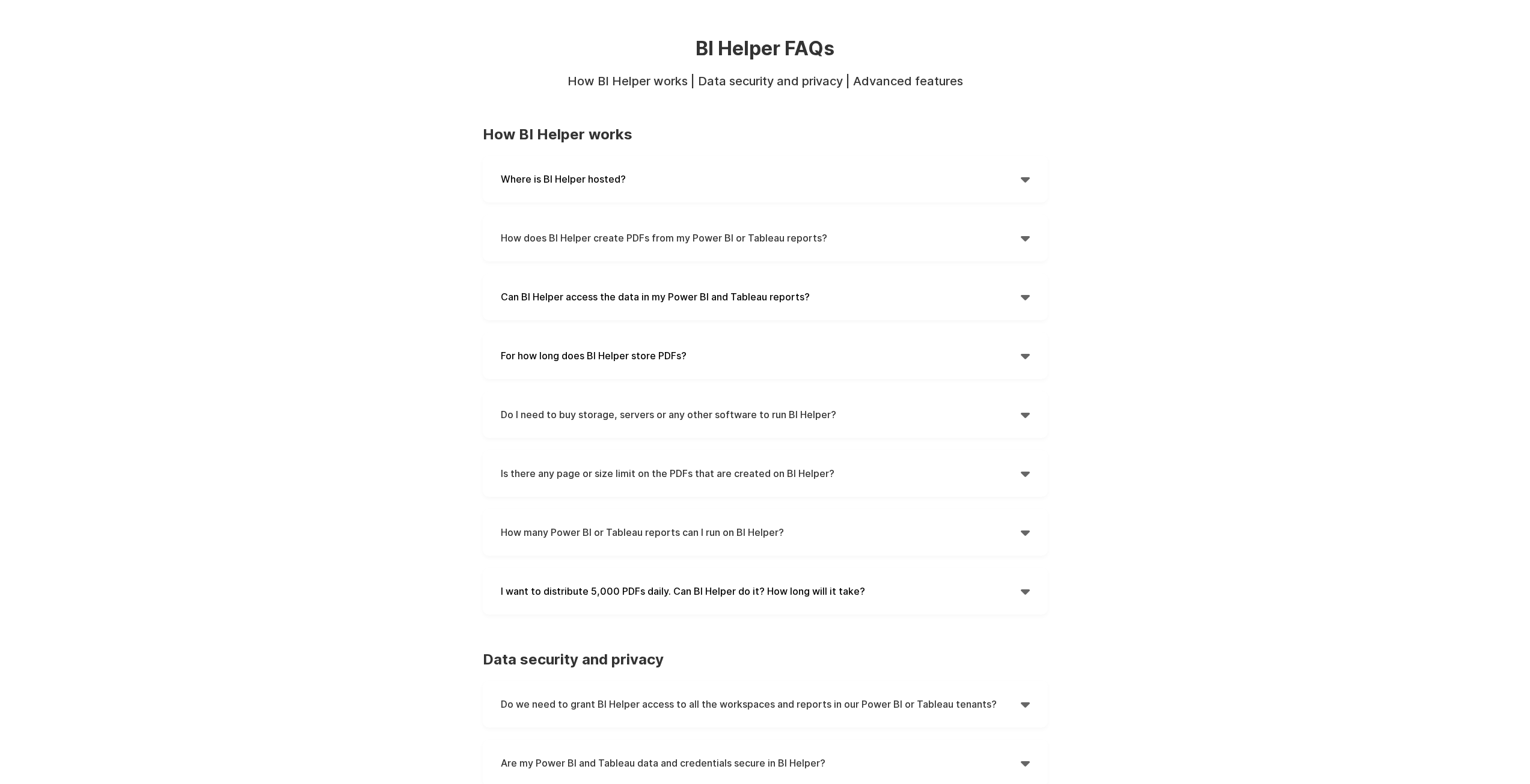
scroll to position [0, 0]
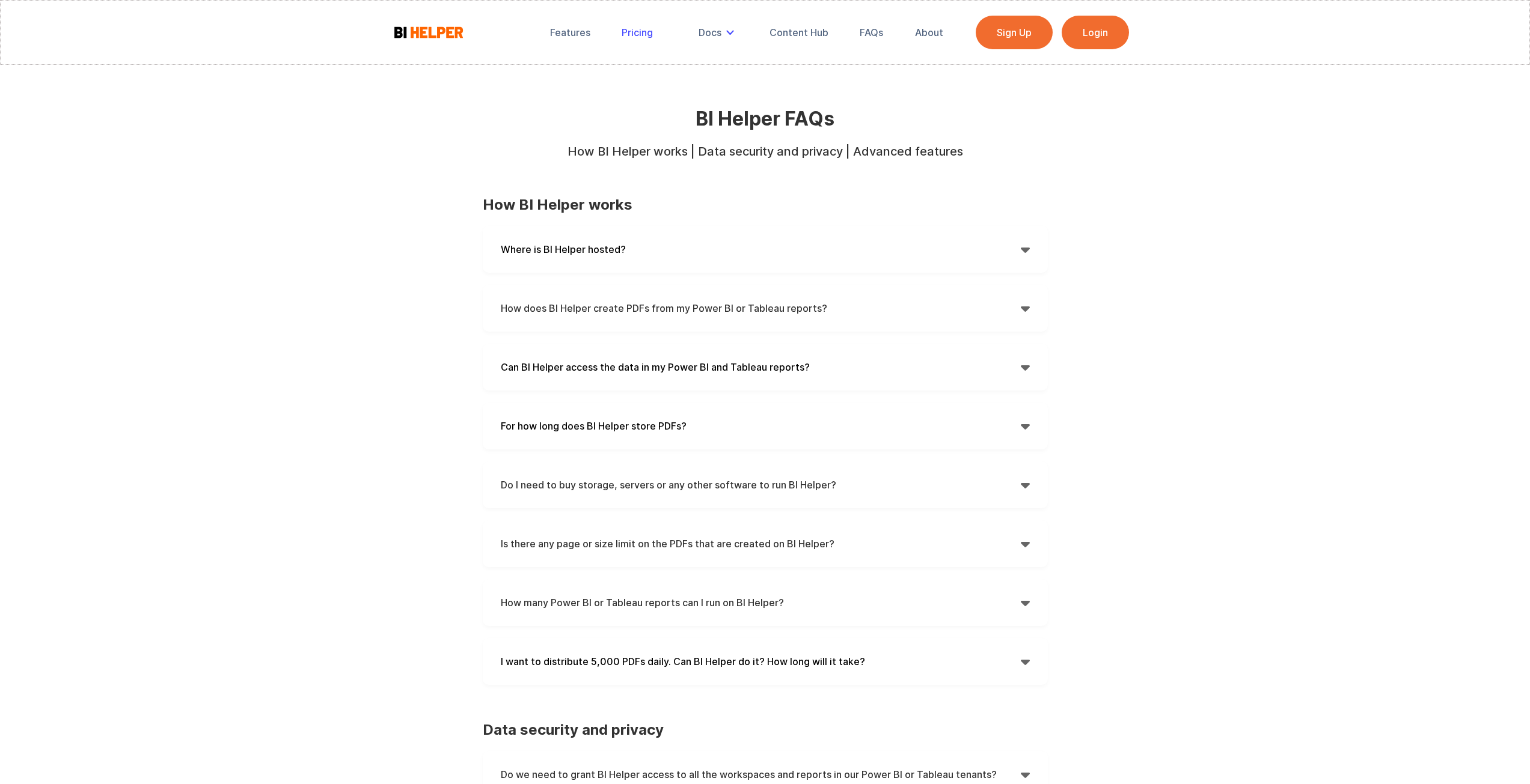
click at [643, 36] on div "Pricing" at bounding box center [637, 33] width 31 height 12
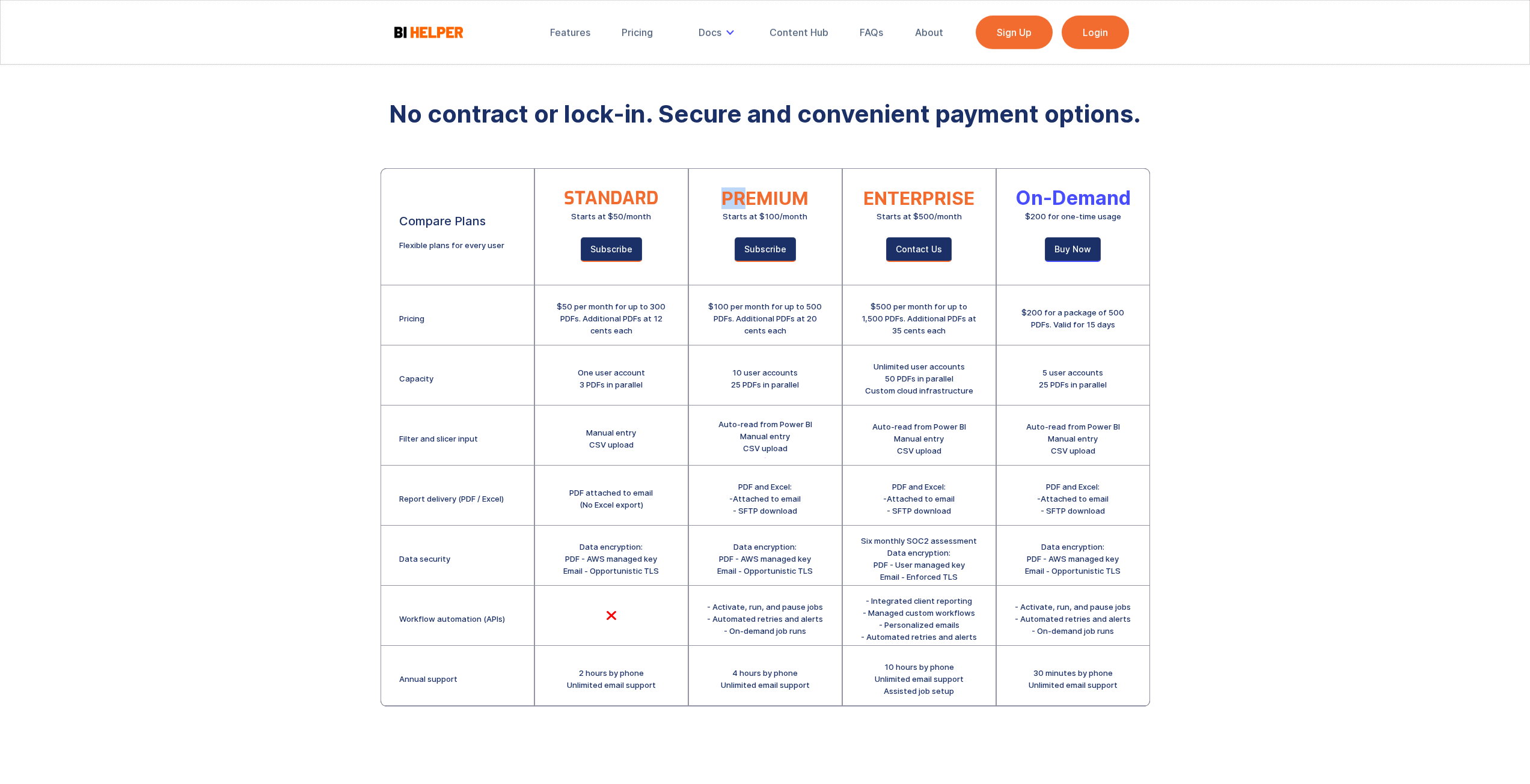
drag, startPoint x: 750, startPoint y: 203, endPoint x: 825, endPoint y: 243, distance: 85.0
click at [825, 243] on div "PREMIUM Starts at $100/month Subscribe" at bounding box center [765, 227] width 153 height 117
click at [760, 321] on div "$100 per month for up to 500 PDFs. Additional PDFs at 20 cents each" at bounding box center [765, 318] width 117 height 36
